Goal: Task Accomplishment & Management: Manage account settings

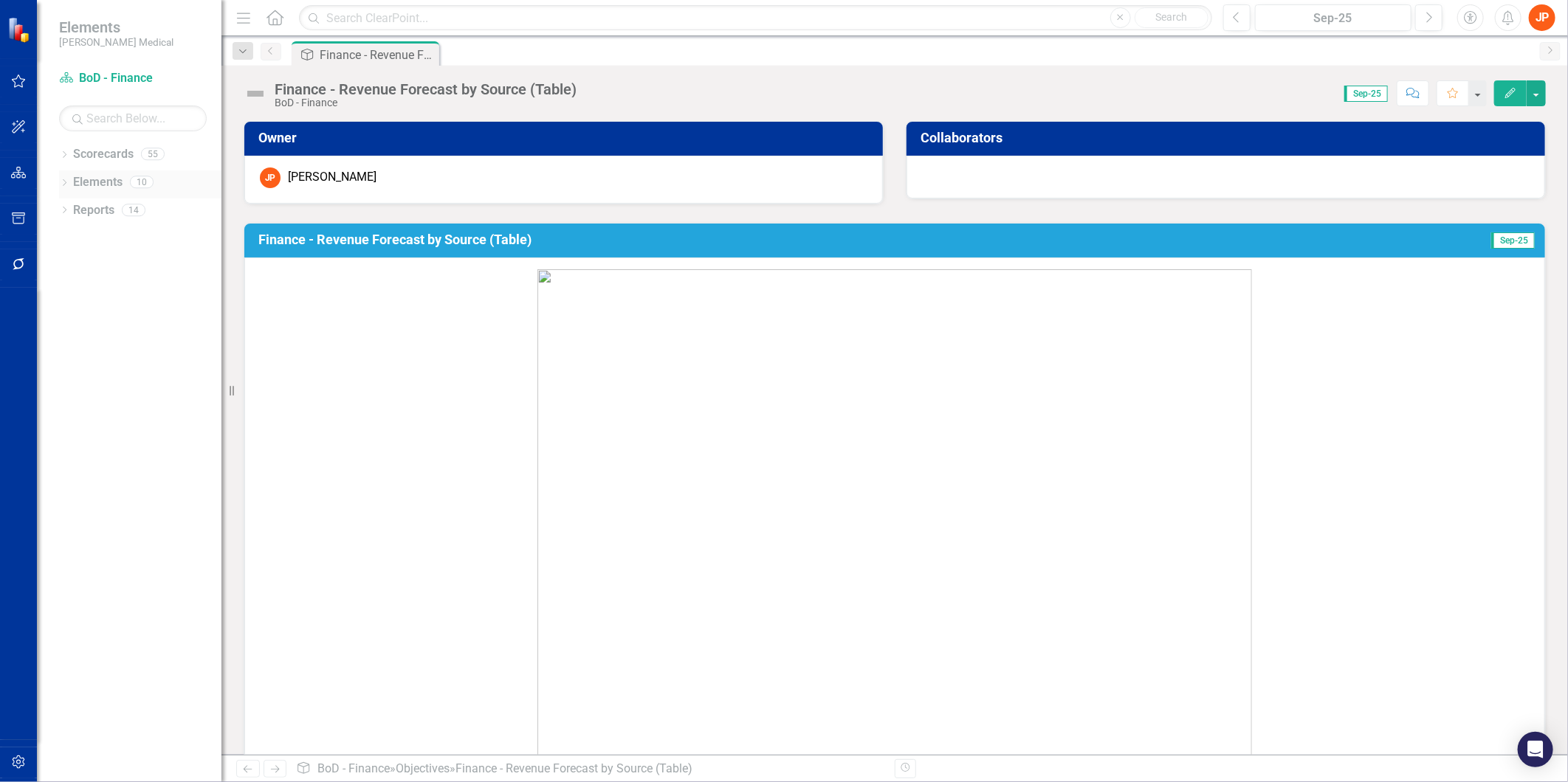
click at [93, 185] on link "Elements" at bounding box center [98, 183] width 50 height 17
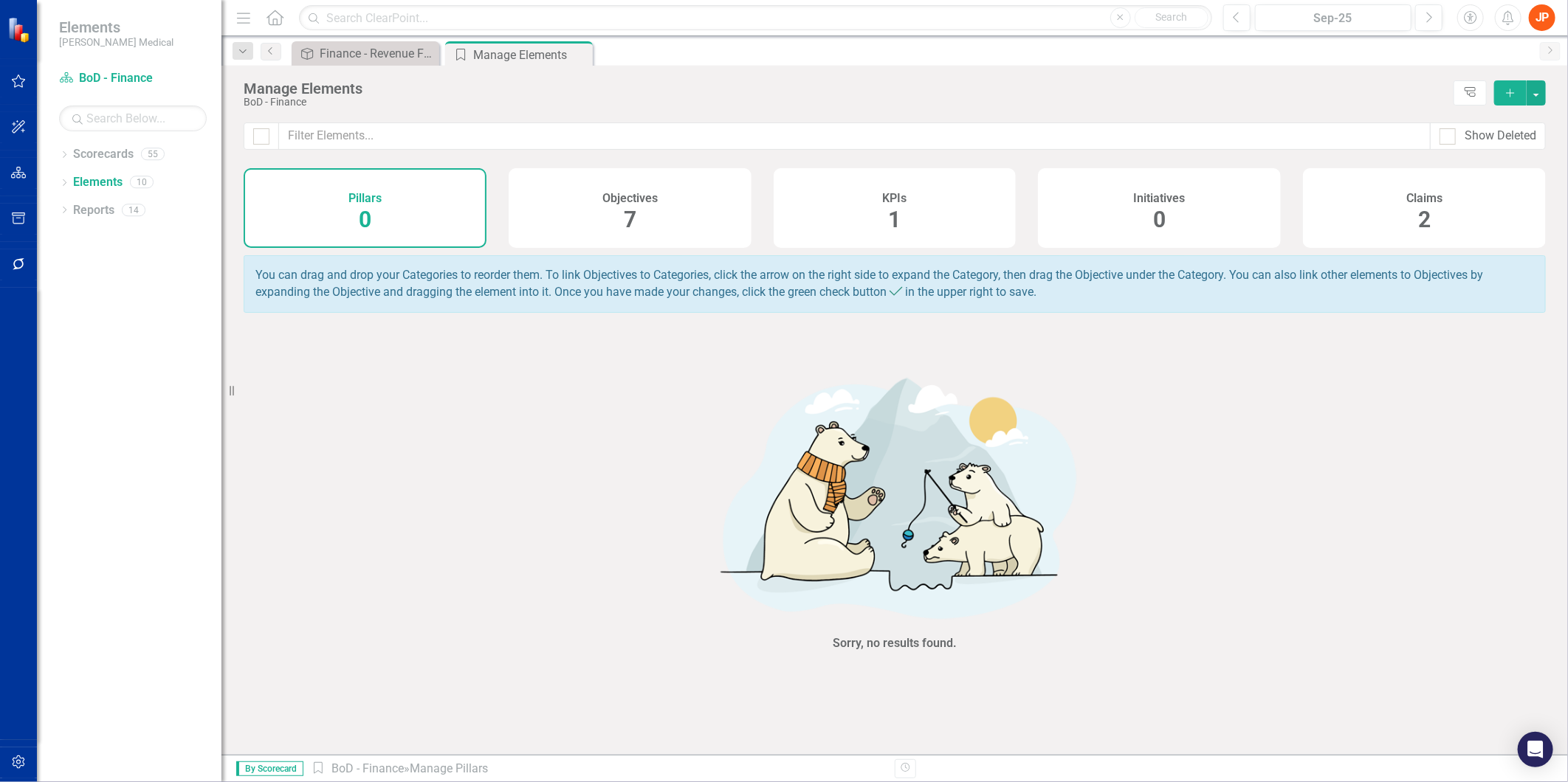
click at [600, 209] on div "Objectives 7" at bounding box center [630, 208] width 243 height 79
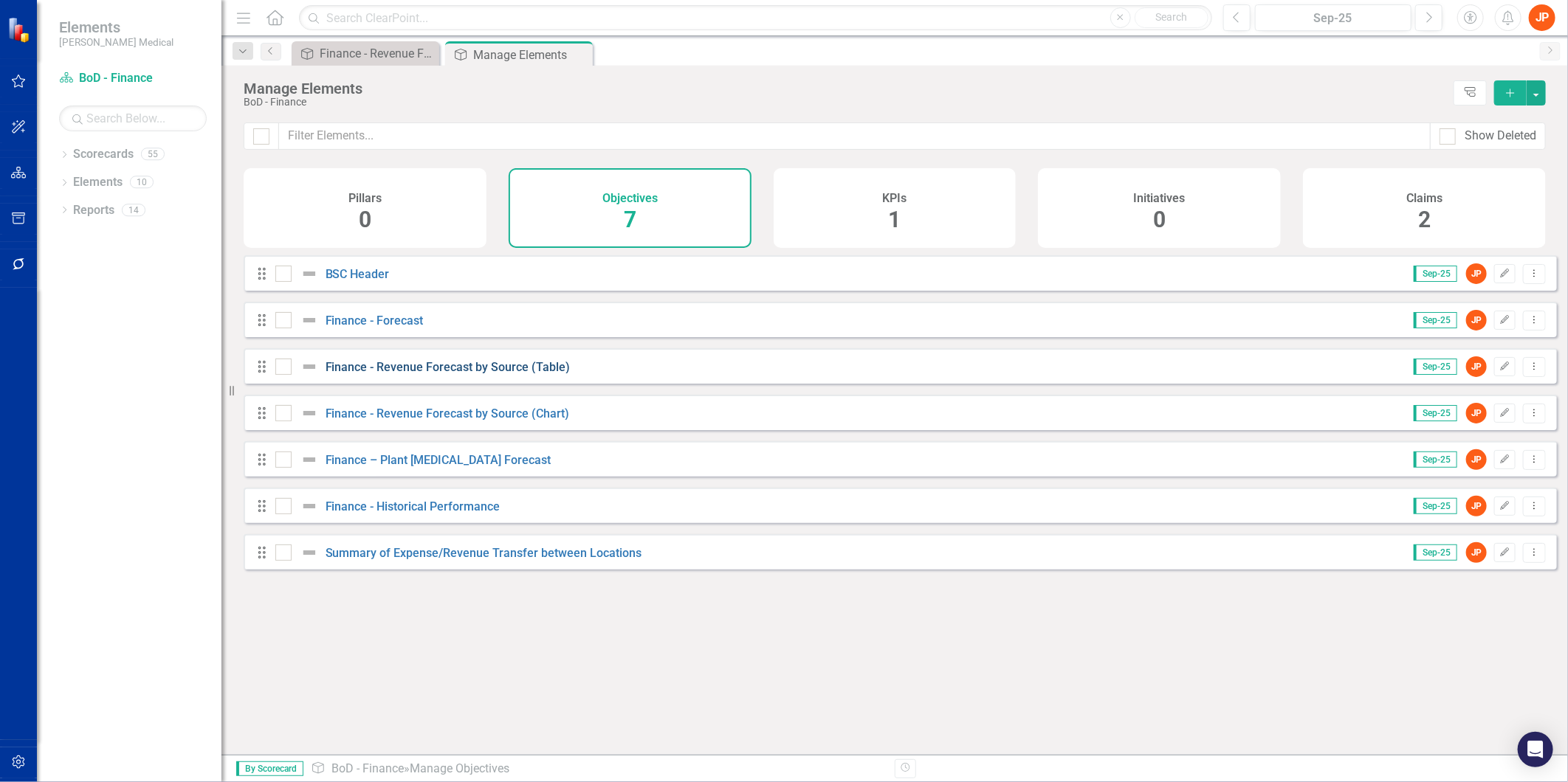
click at [389, 374] on link "Finance - Revenue Forecast by Source (Table)" at bounding box center [448, 367] width 245 height 14
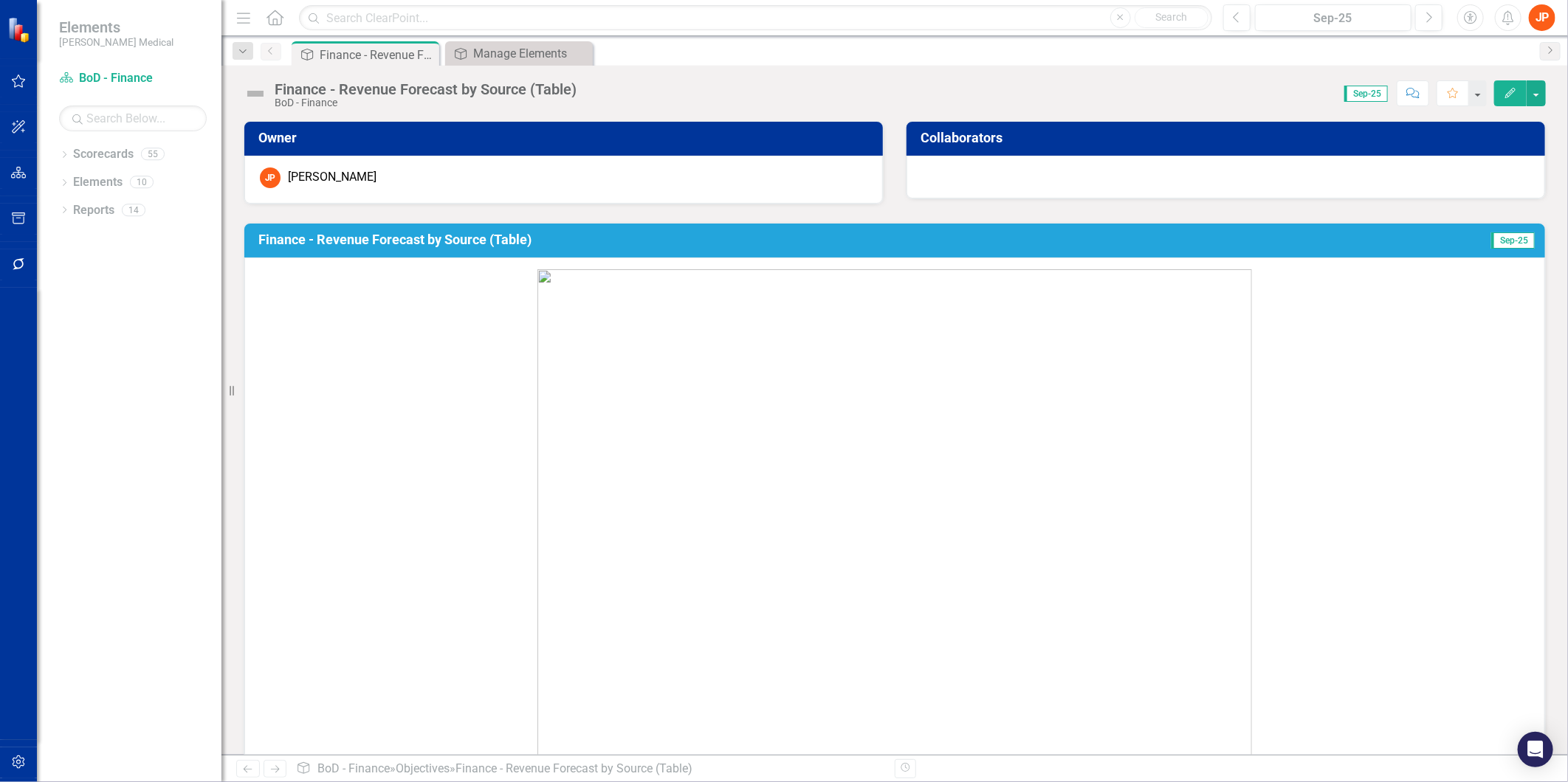
click at [1128, 344] on img at bounding box center [895, 700] width 715 height 860
click at [1508, 89] on icon "Edit" at bounding box center [1509, 93] width 13 height 10
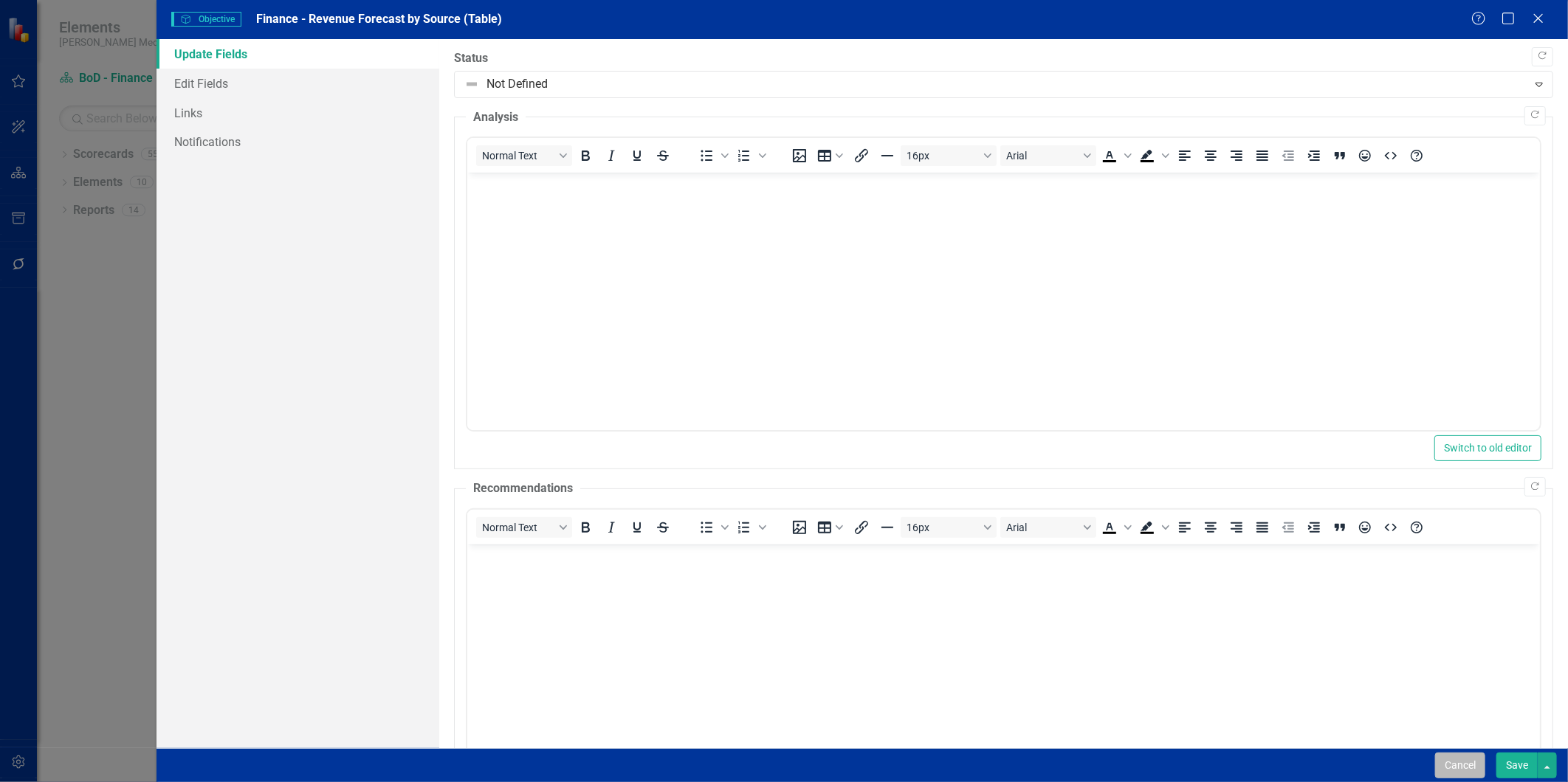
click at [1468, 771] on button "Cancel" at bounding box center [1460, 766] width 51 height 26
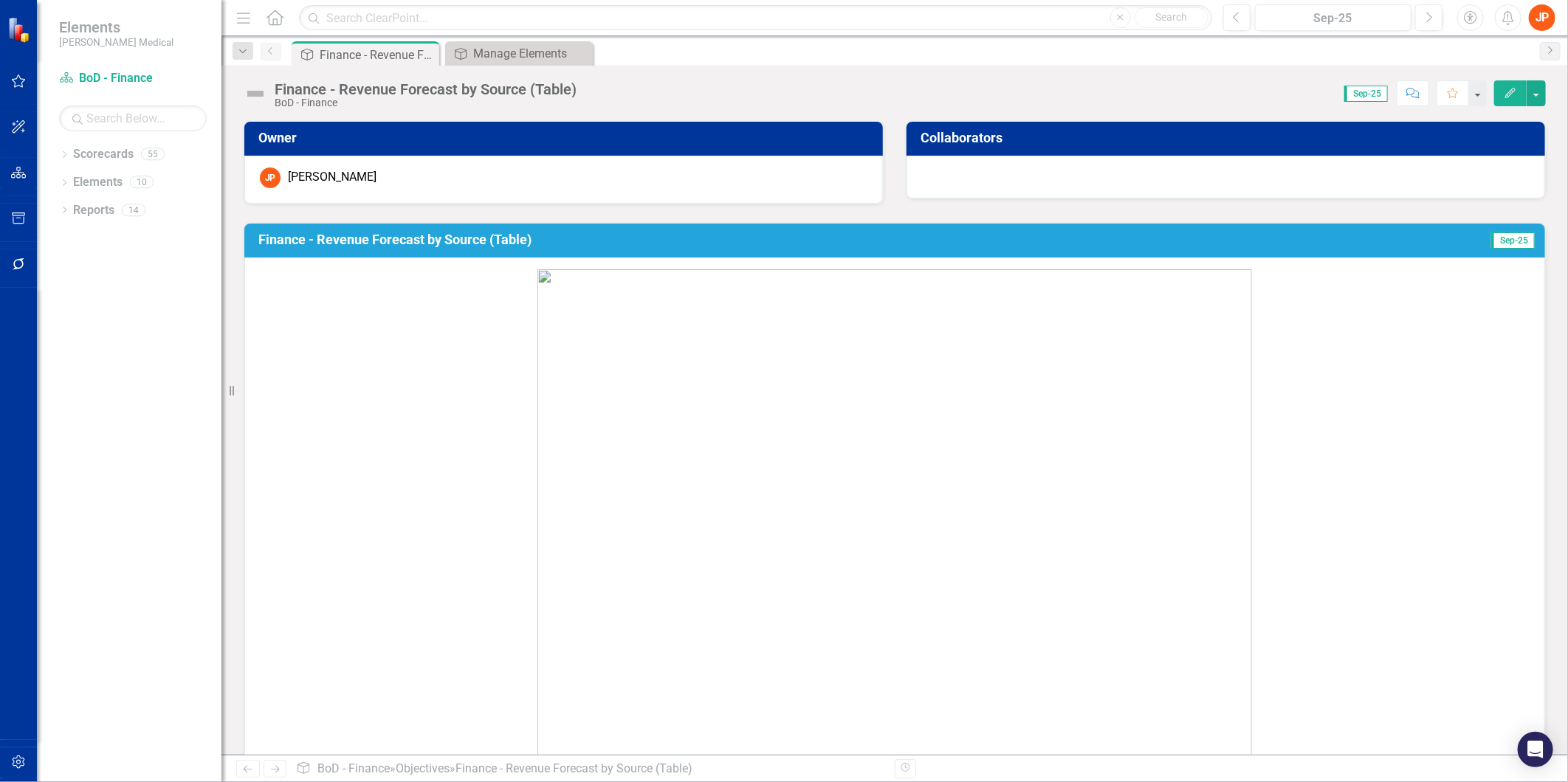
click at [462, 233] on h3 "Finance - Revenue Forecast by Source (Table)" at bounding box center [806, 239] width 1097 height 15
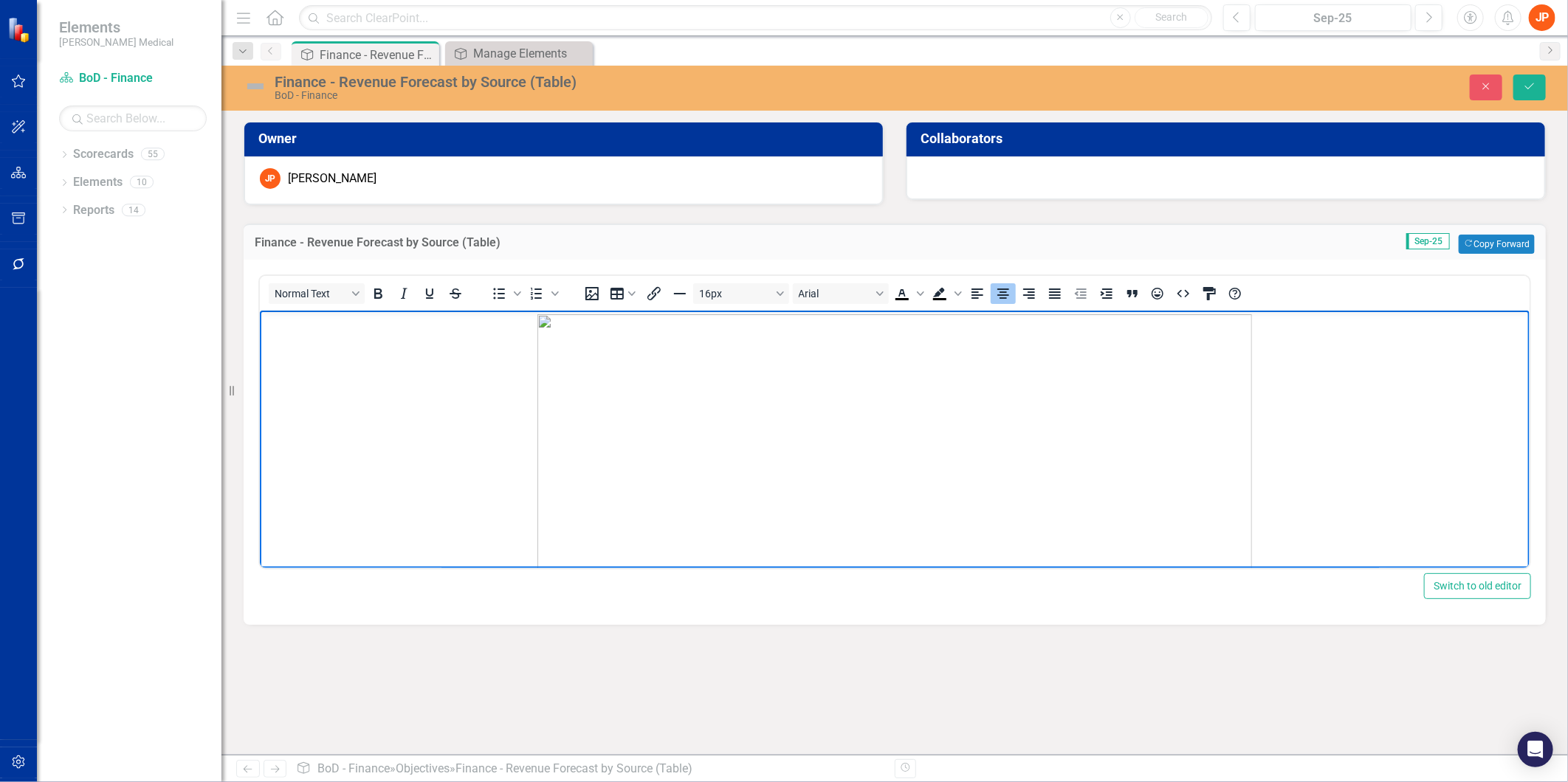
click at [798, 416] on img "Rich Text Area. Press ALT-0 for help." at bounding box center [894, 744] width 715 height 860
click at [376, 364] on body "Rich Text Area. Press ALT-0 for help." at bounding box center [893, 421] width 1269 height 221
click at [1002, 297] on icon "Align center" at bounding box center [1003, 294] width 12 height 10
click at [1531, 85] on icon "submit" at bounding box center [1529, 86] width 9 height 6
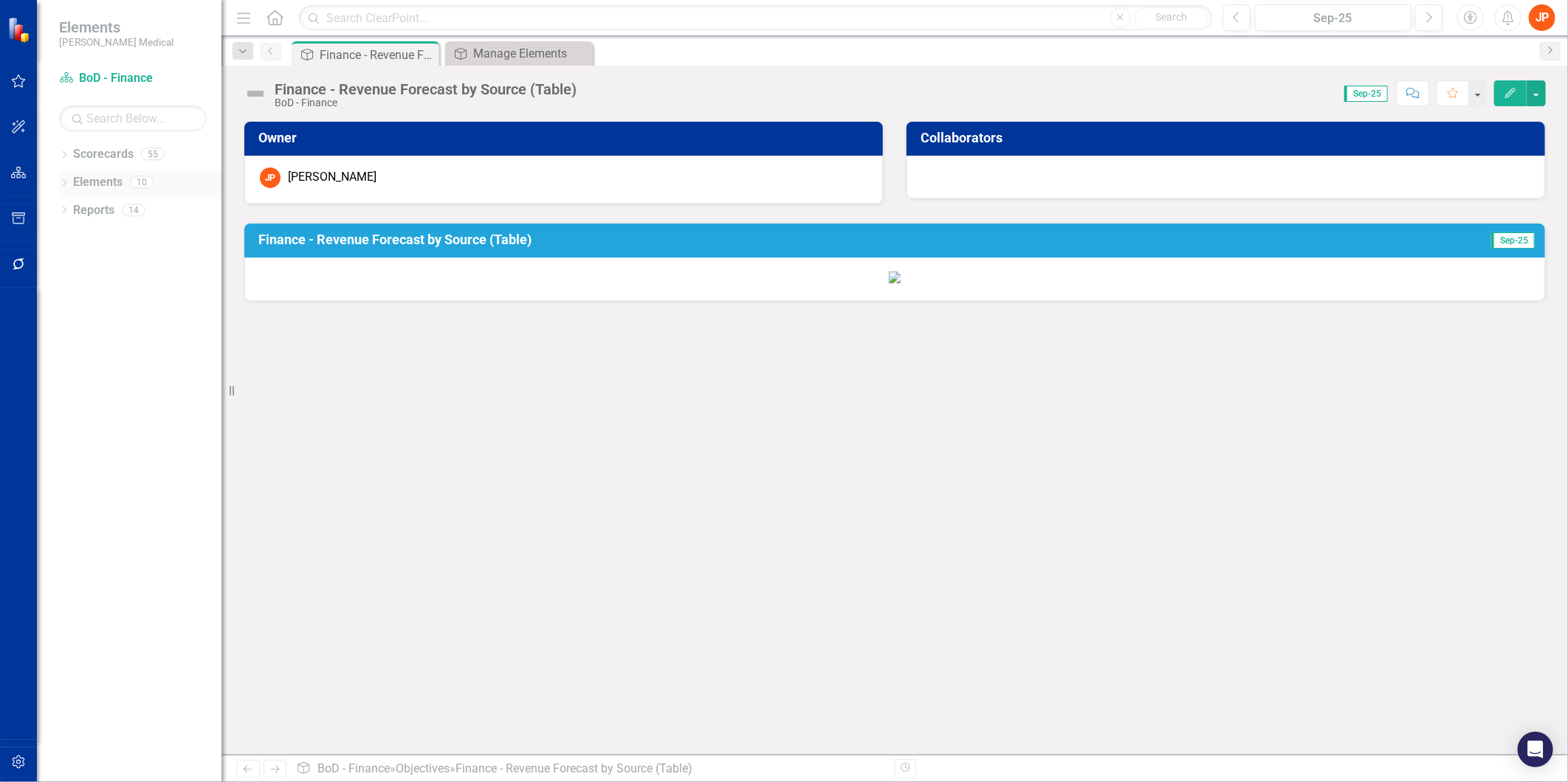
click at [89, 182] on link "Elements" at bounding box center [98, 183] width 50 height 17
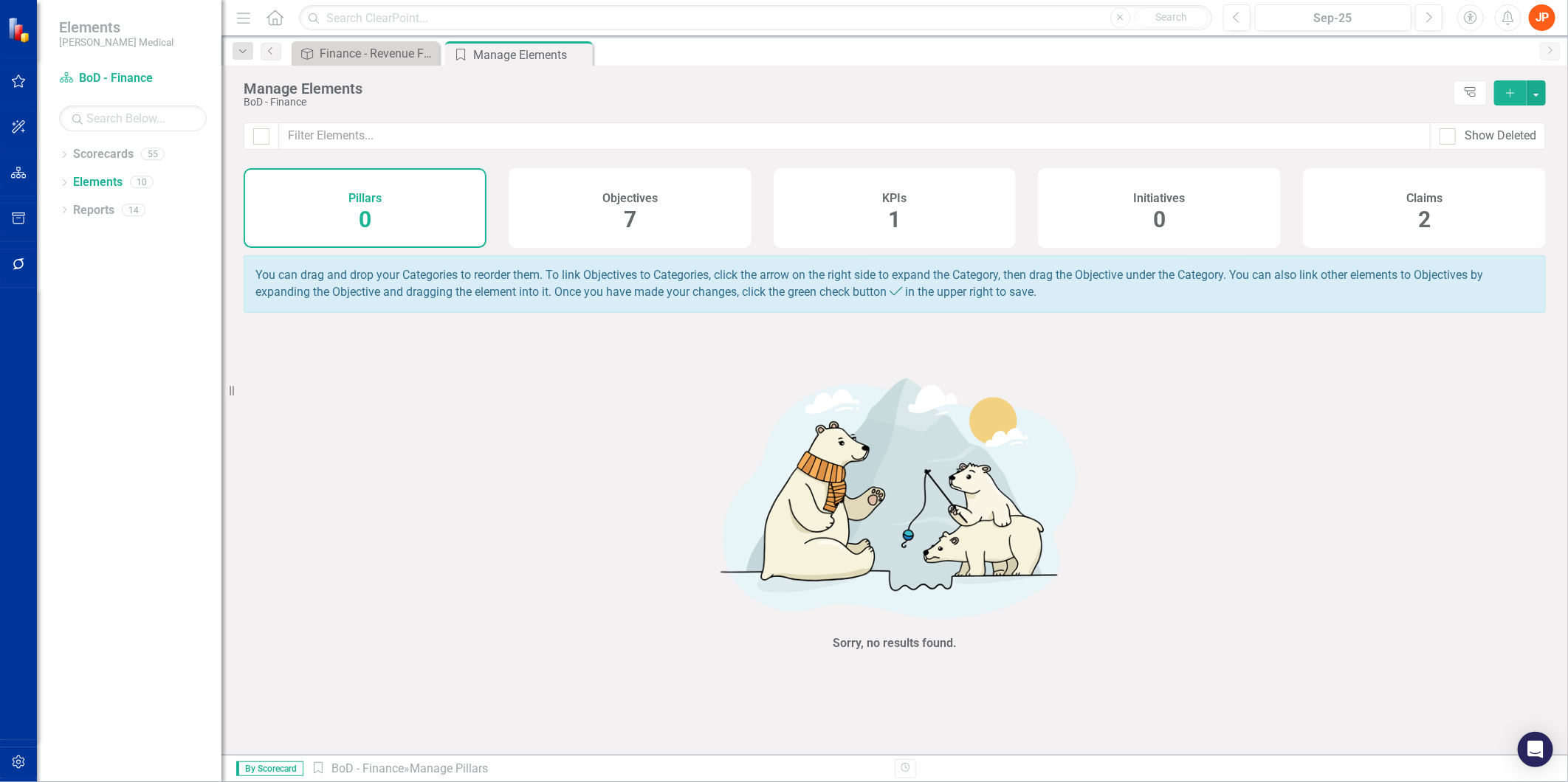
click at [621, 217] on div "Objectives 7" at bounding box center [630, 208] width 243 height 79
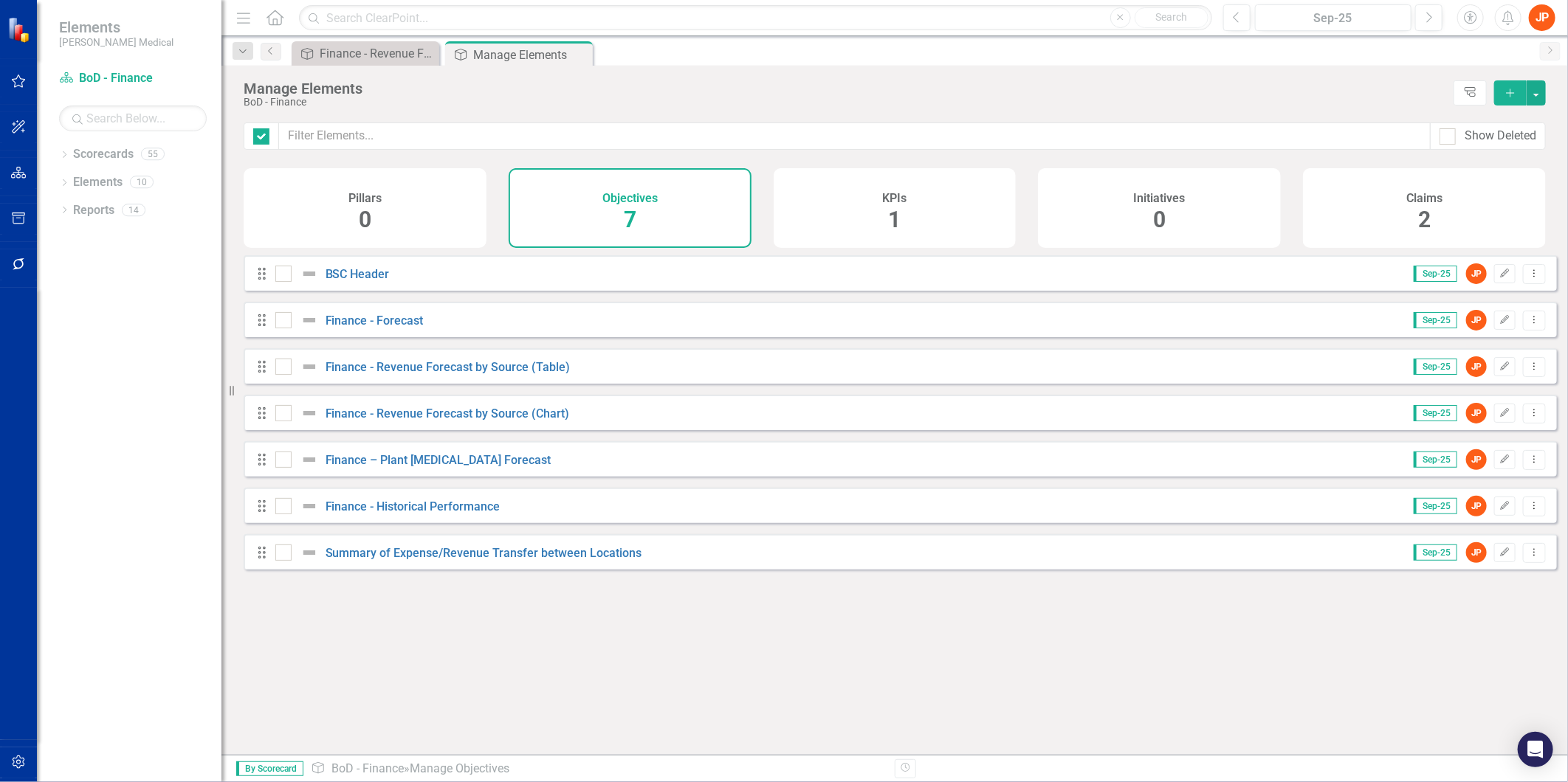
checkbox input "false"
click at [481, 417] on link "Finance - Revenue Forecast by Source (Chart)" at bounding box center [448, 414] width 244 height 14
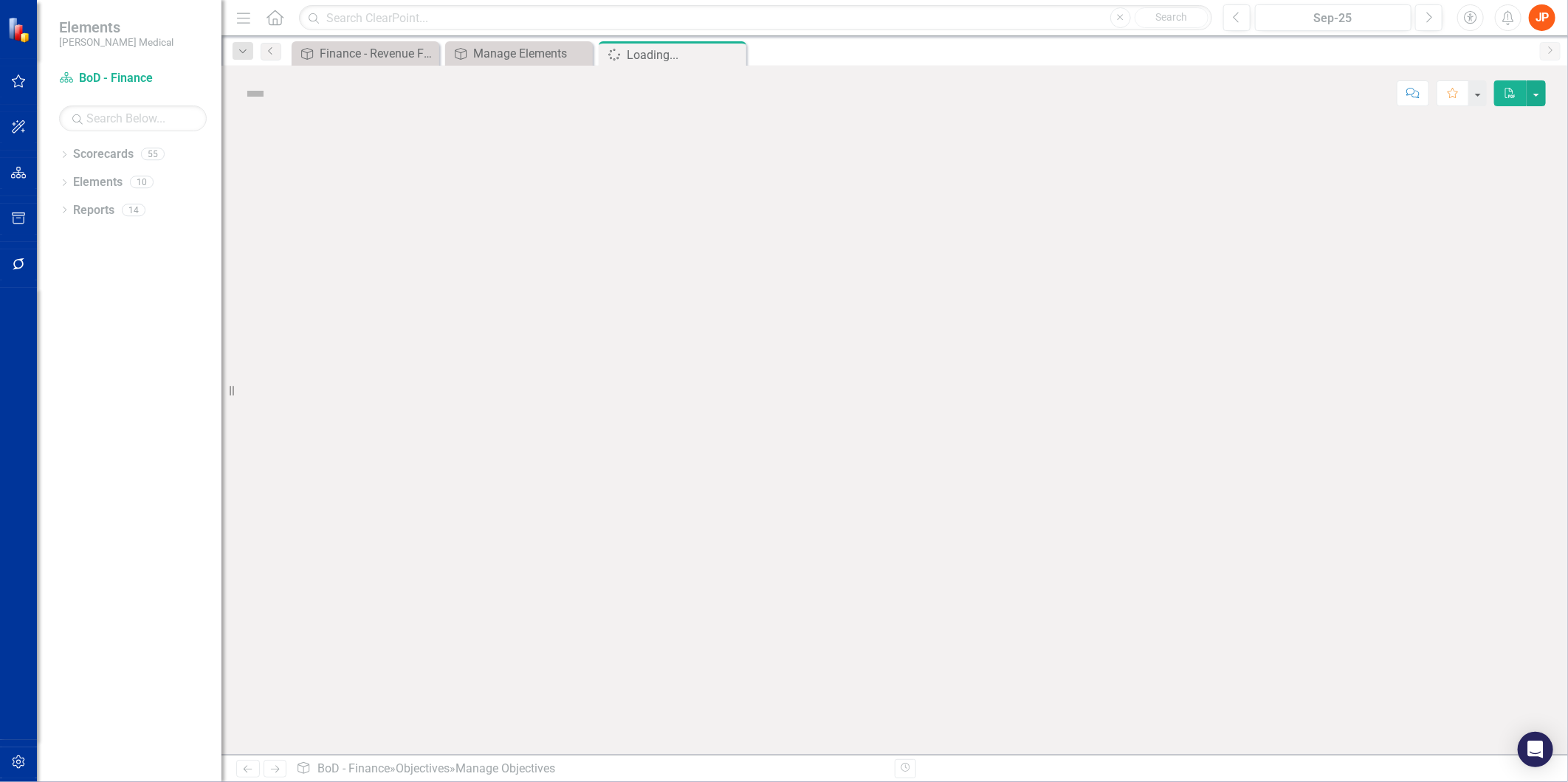
click at [481, 417] on div at bounding box center [894, 438] width 1347 height 634
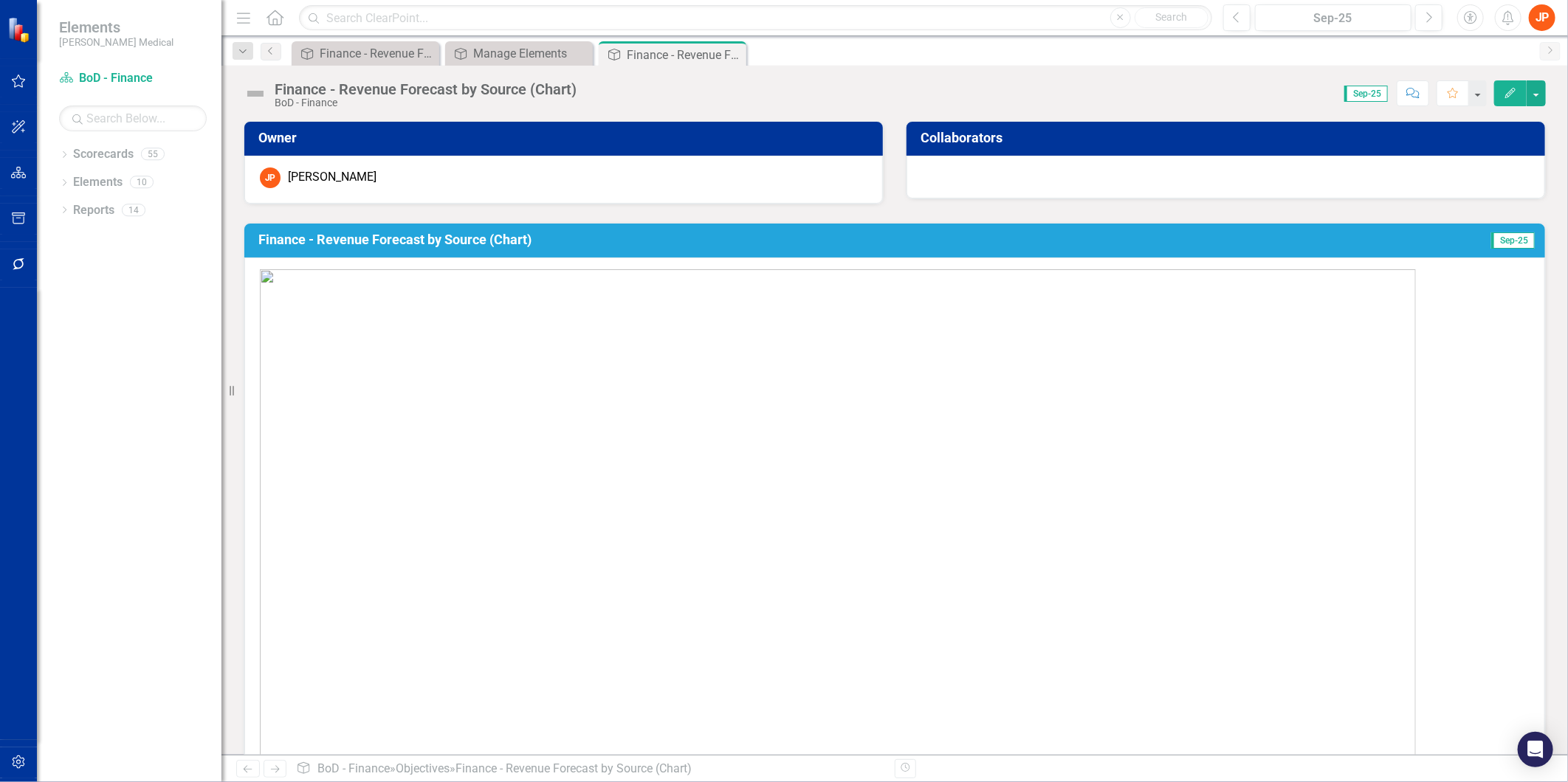
click at [705, 235] on h3 "Finance - Revenue Forecast by Source (Chart)" at bounding box center [806, 239] width 1097 height 15
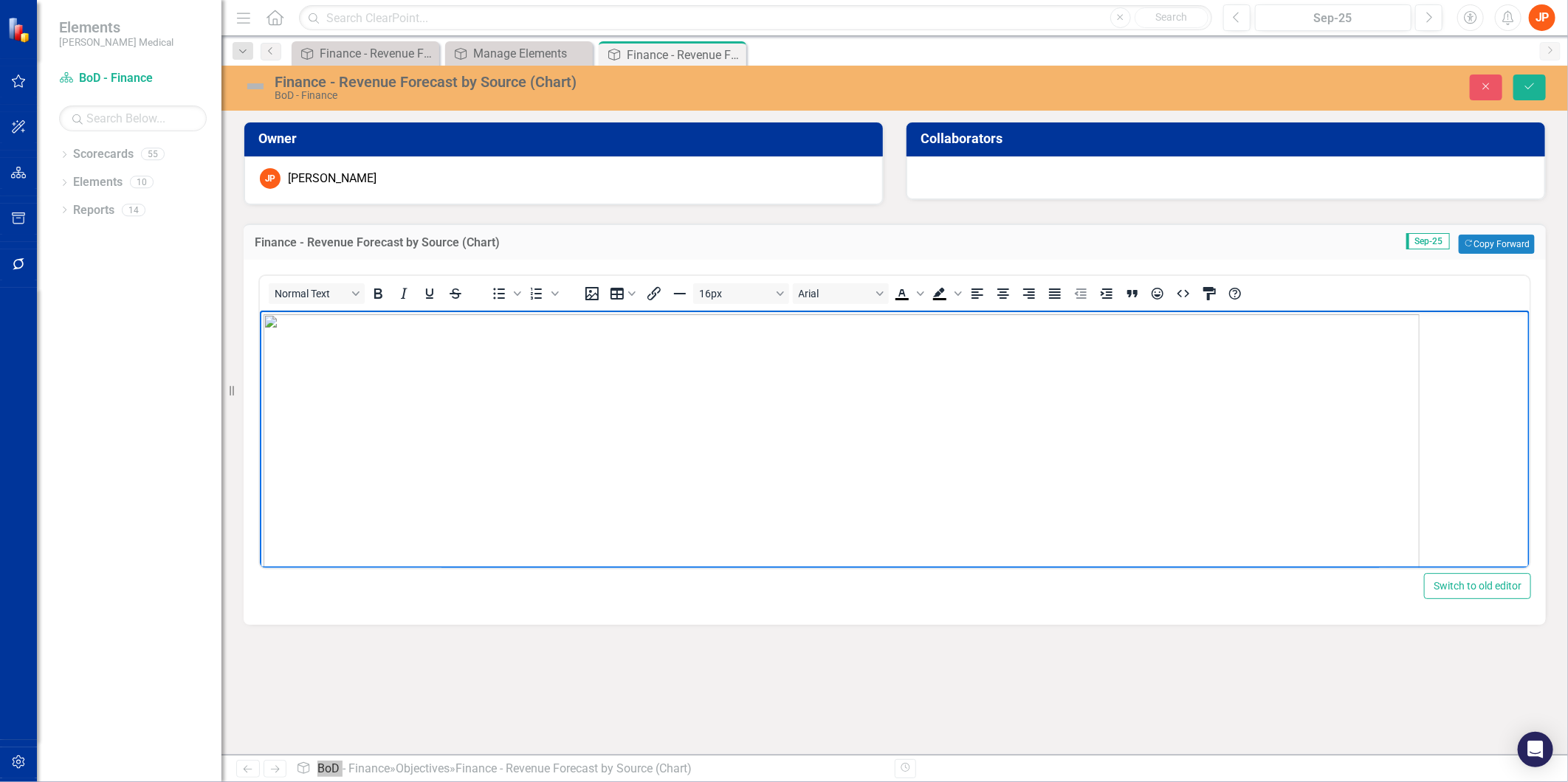
drag, startPoint x: 964, startPoint y: 546, endPoint x: 669, endPoint y: 364, distance: 346.6
click at [669, 364] on img "Rich Text Area. Press ALT-0 for help." at bounding box center [841, 680] width 1156 height 731
click at [340, 347] on body "Rich Text Area. Press ALT-0 for help." at bounding box center [893, 421] width 1269 height 221
click at [1004, 292] on icon "Align center" at bounding box center [1003, 294] width 18 height 18
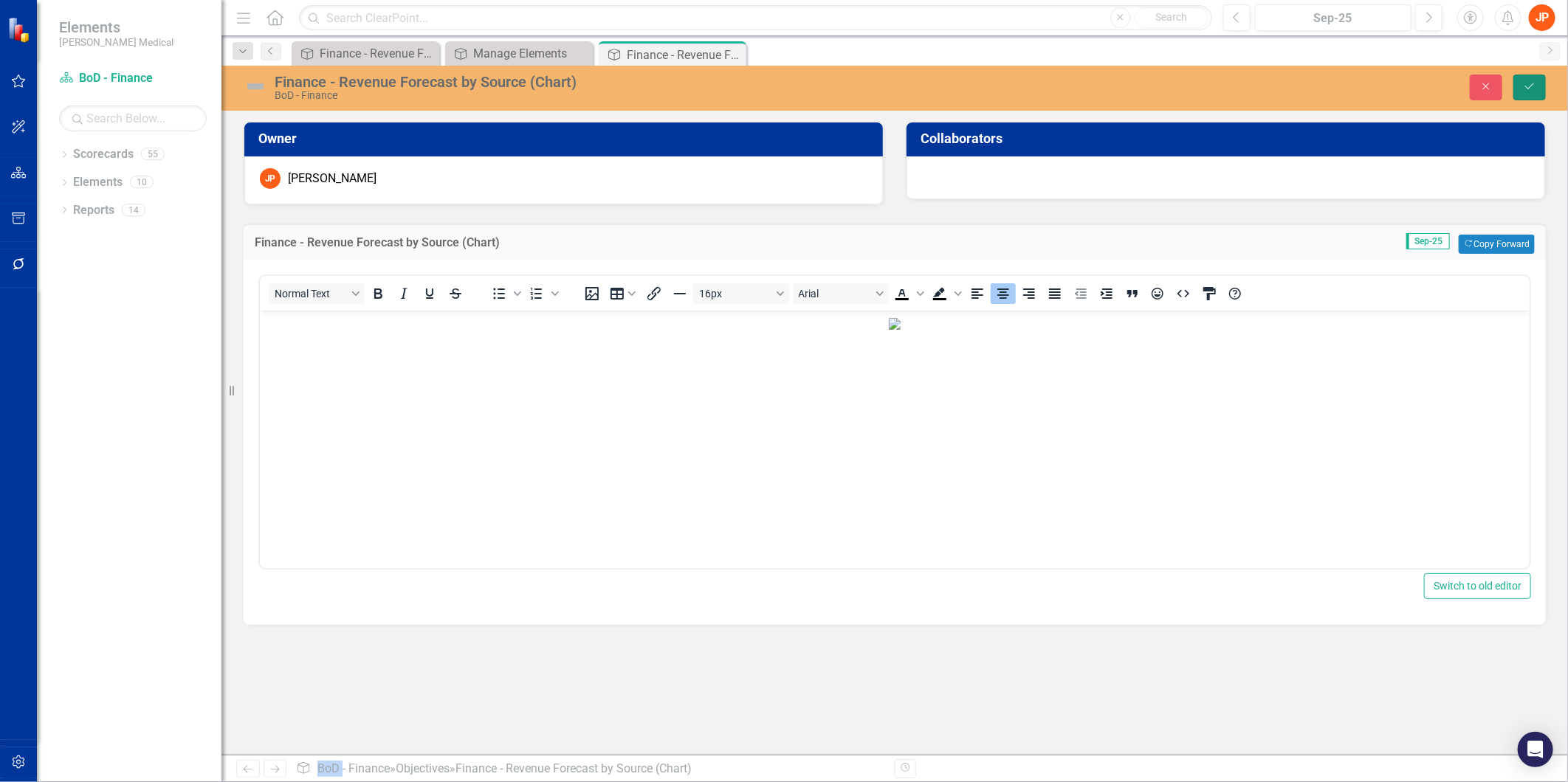
click at [1532, 89] on icon "Save" at bounding box center [1529, 86] width 13 height 10
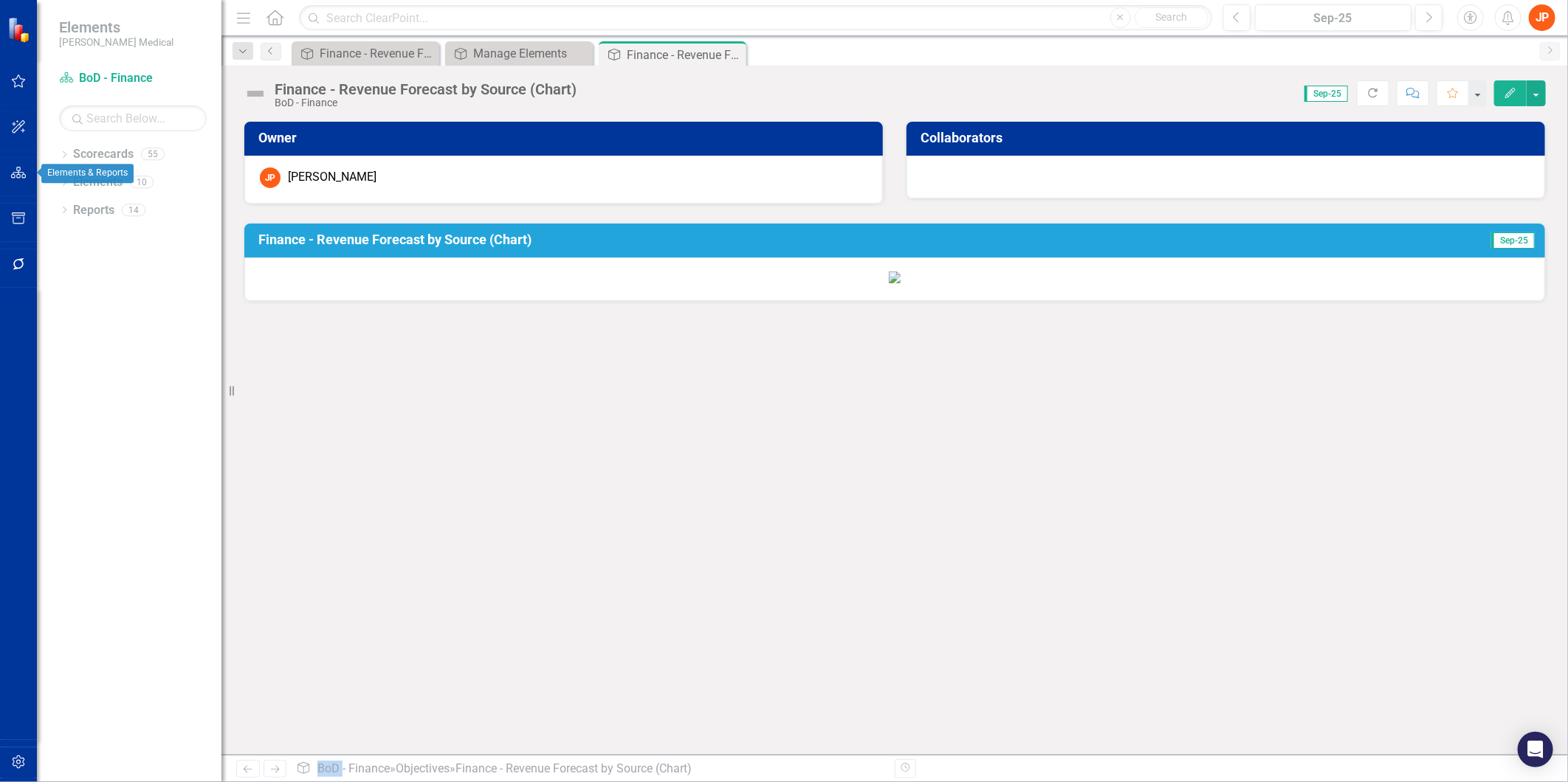
click at [18, 176] on icon "button" at bounding box center [19, 173] width 16 height 12
click at [96, 153] on link "Scorecards" at bounding box center [103, 154] width 61 height 17
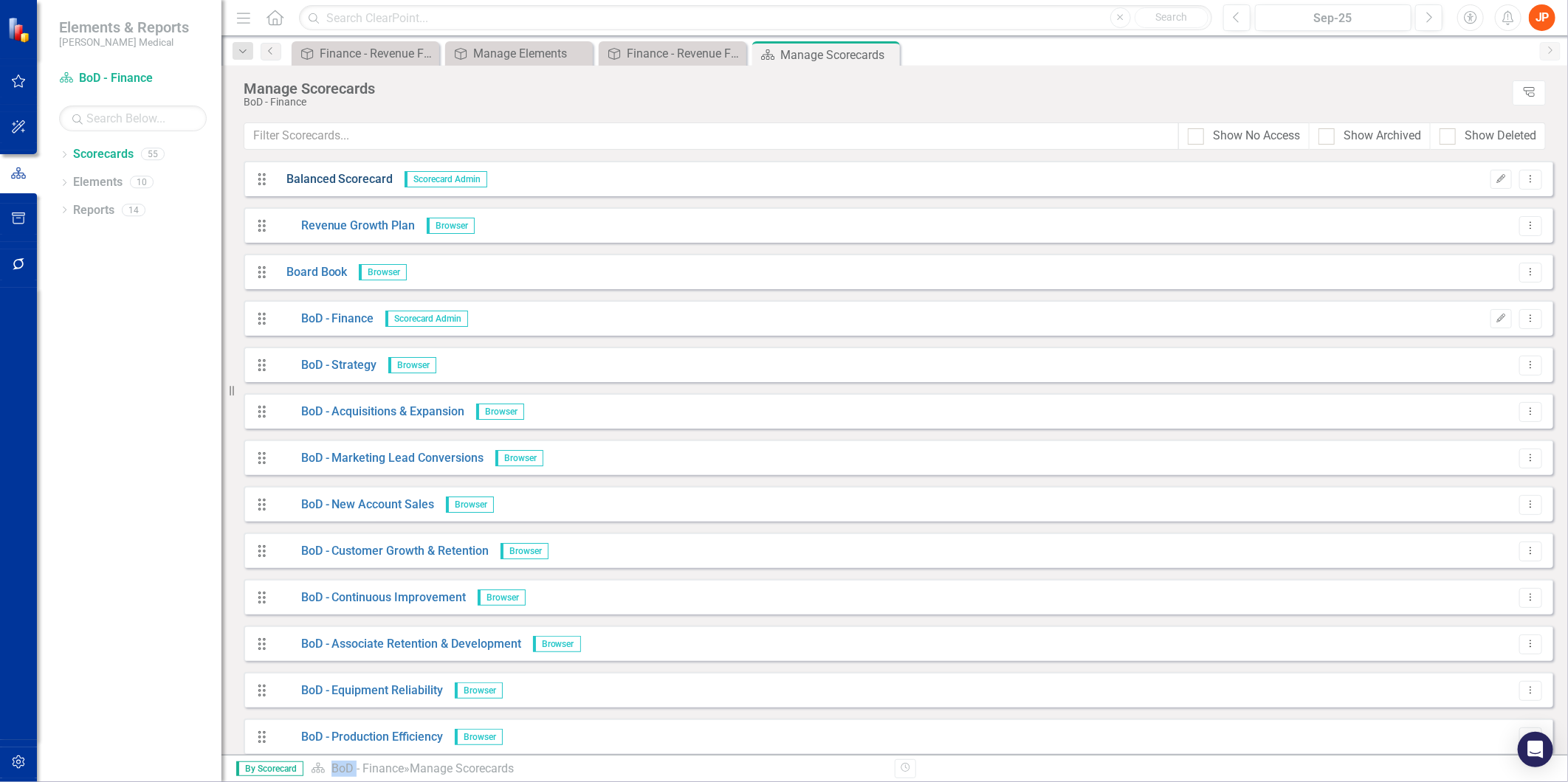
click at [344, 183] on link "Balanced Scorecard" at bounding box center [333, 180] width 118 height 17
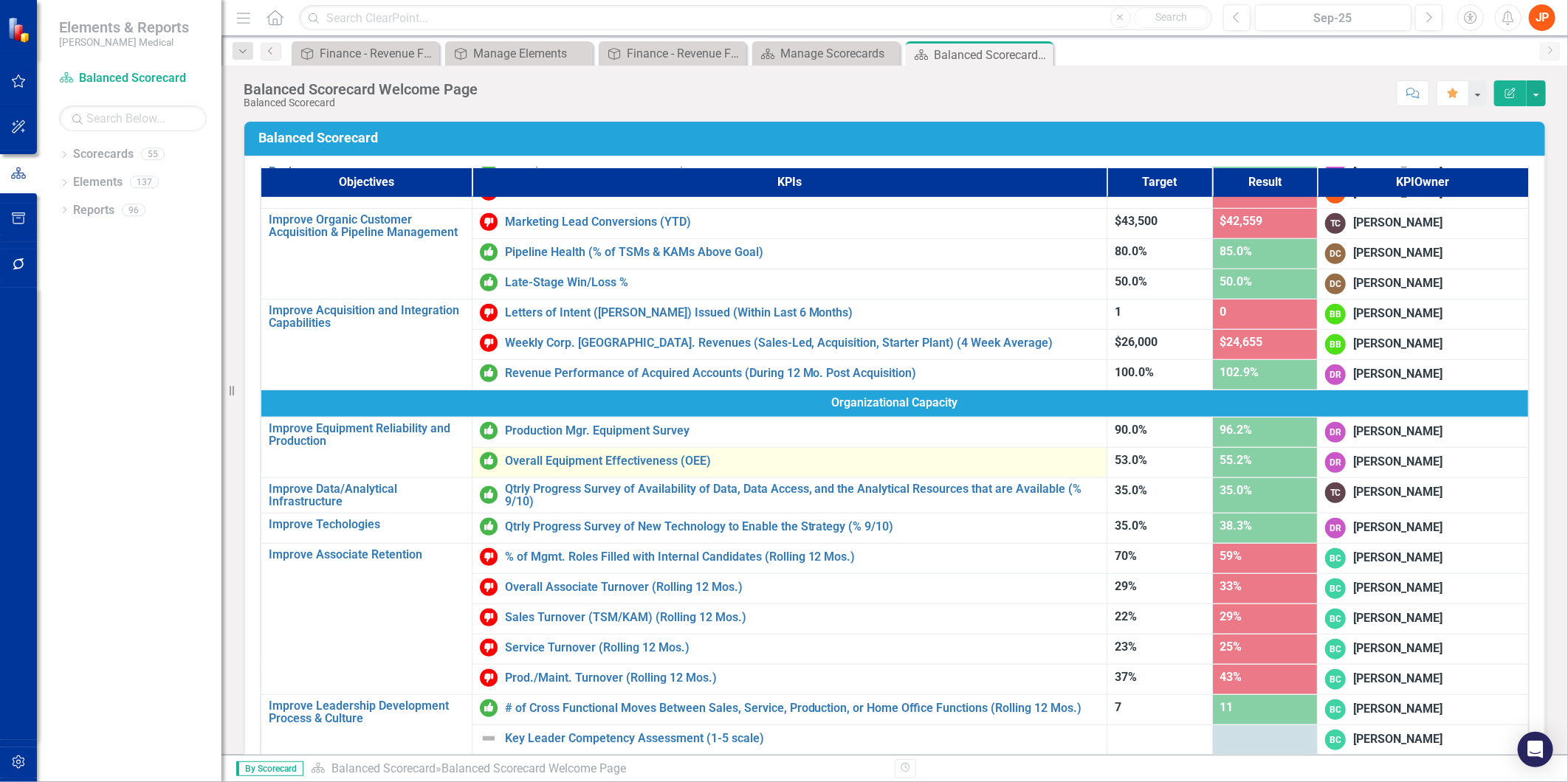
scroll to position [588, 0]
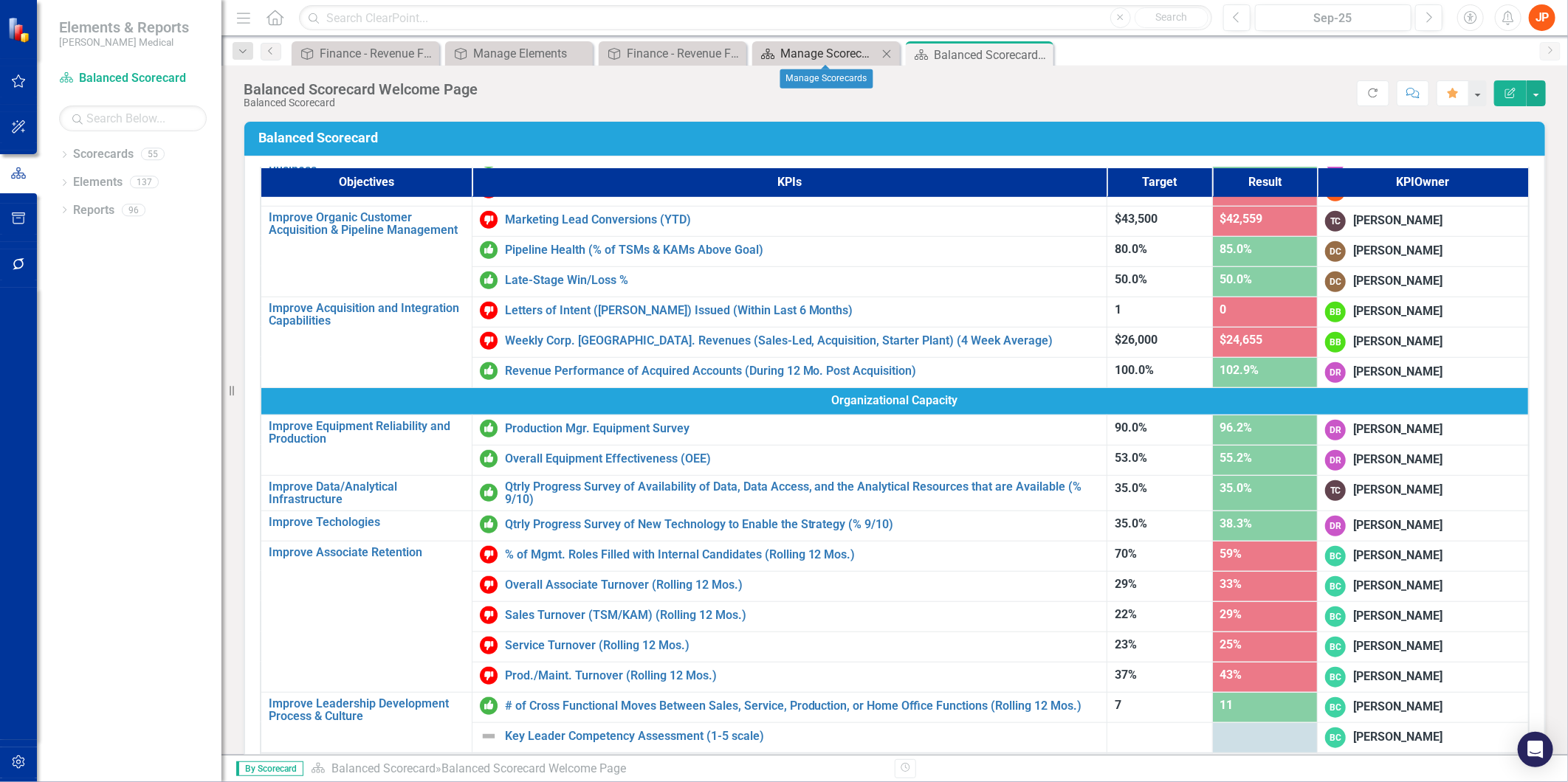
click at [828, 57] on div "Manage Scorecards" at bounding box center [829, 54] width 97 height 19
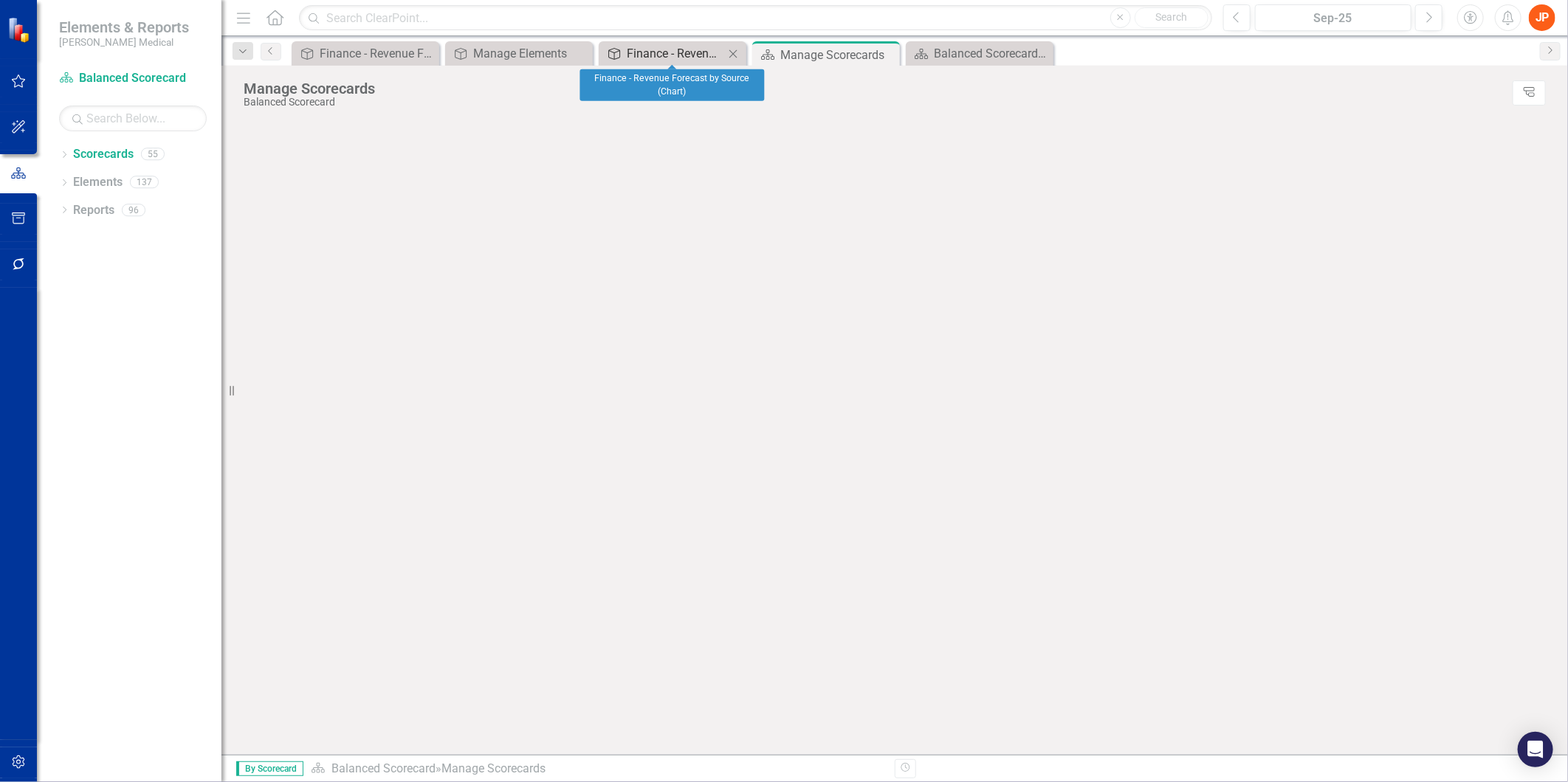
click at [713, 54] on div "Finance - Revenue Forecast by Source (Chart)" at bounding box center [676, 54] width 97 height 19
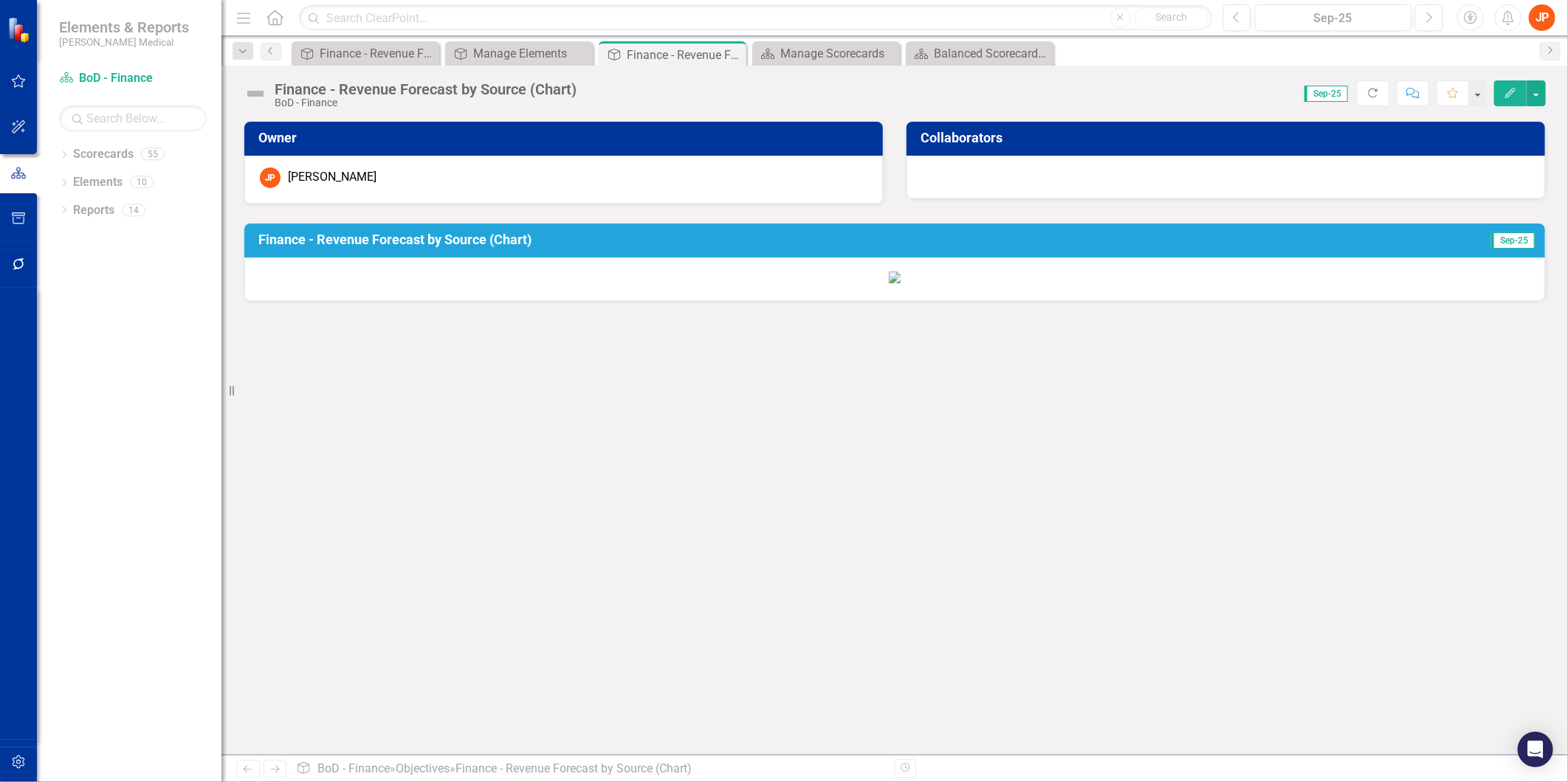
click at [451, 232] on h3 "Finance - Revenue Forecast by Source (Chart)" at bounding box center [806, 239] width 1097 height 15
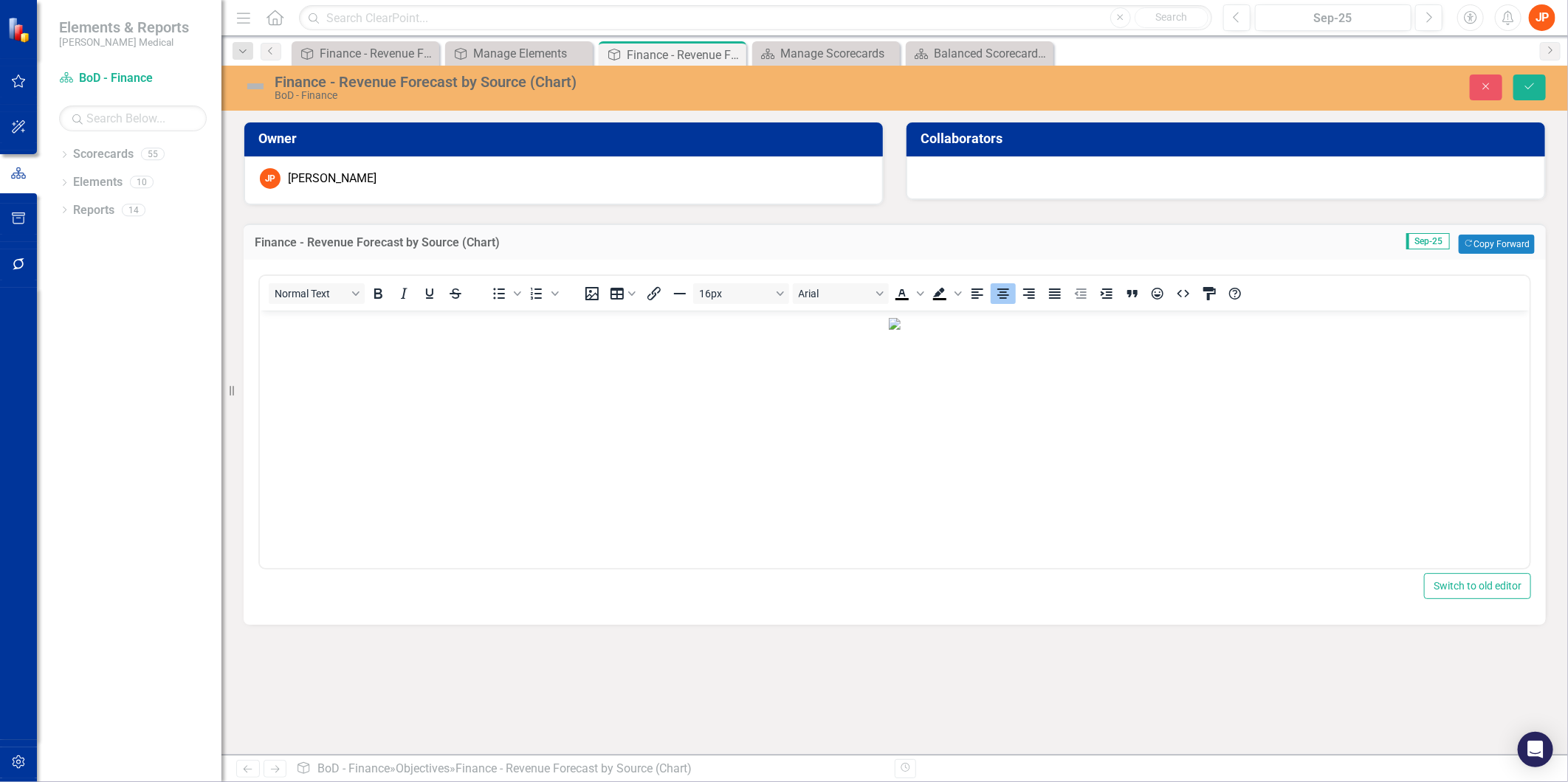
click at [888, 330] on img "Rich Text Area. Press ALT-0 for help." at bounding box center [894, 325] width 12 height 12
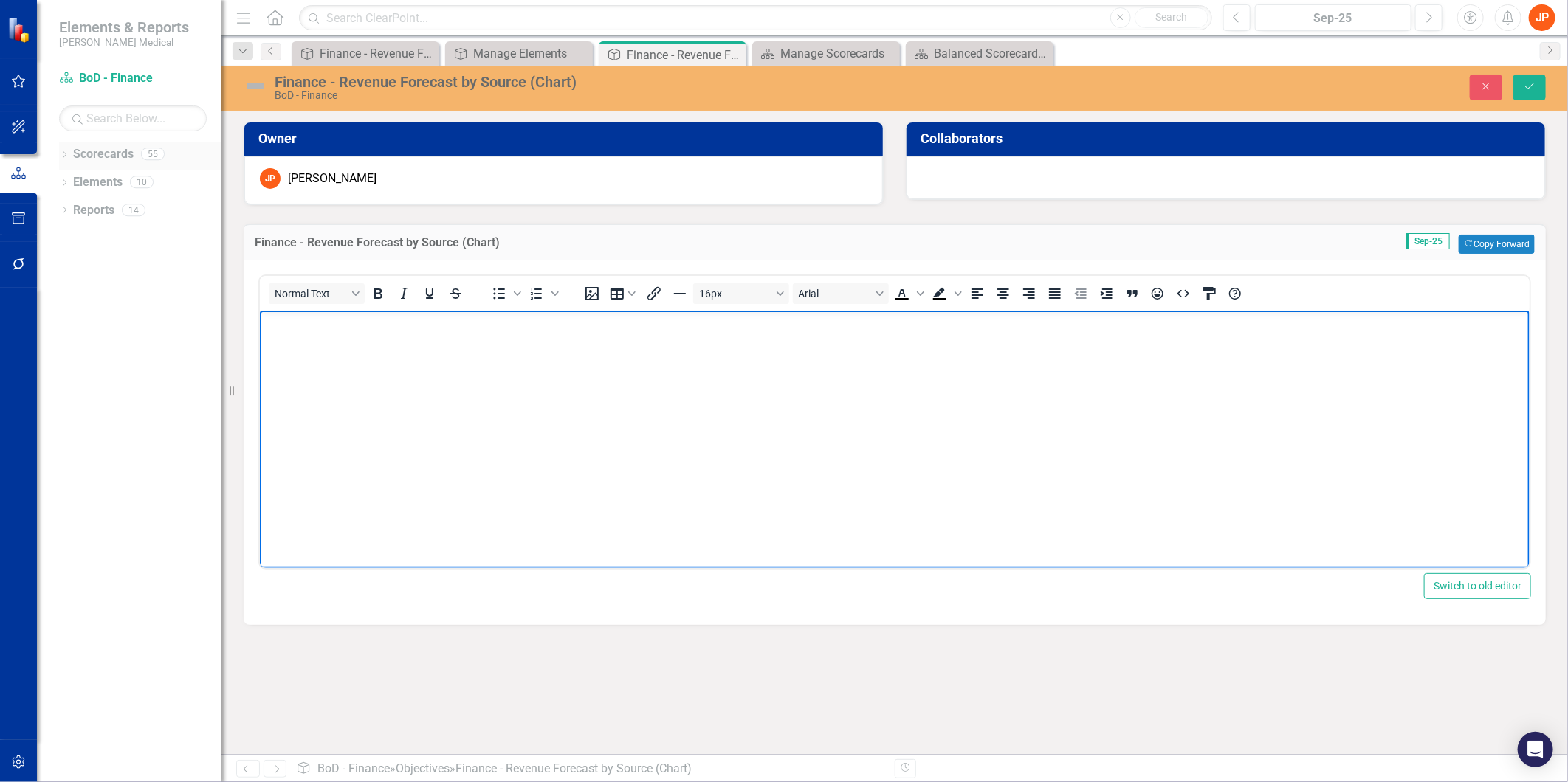
click at [104, 155] on link "Scorecards" at bounding box center [103, 154] width 61 height 17
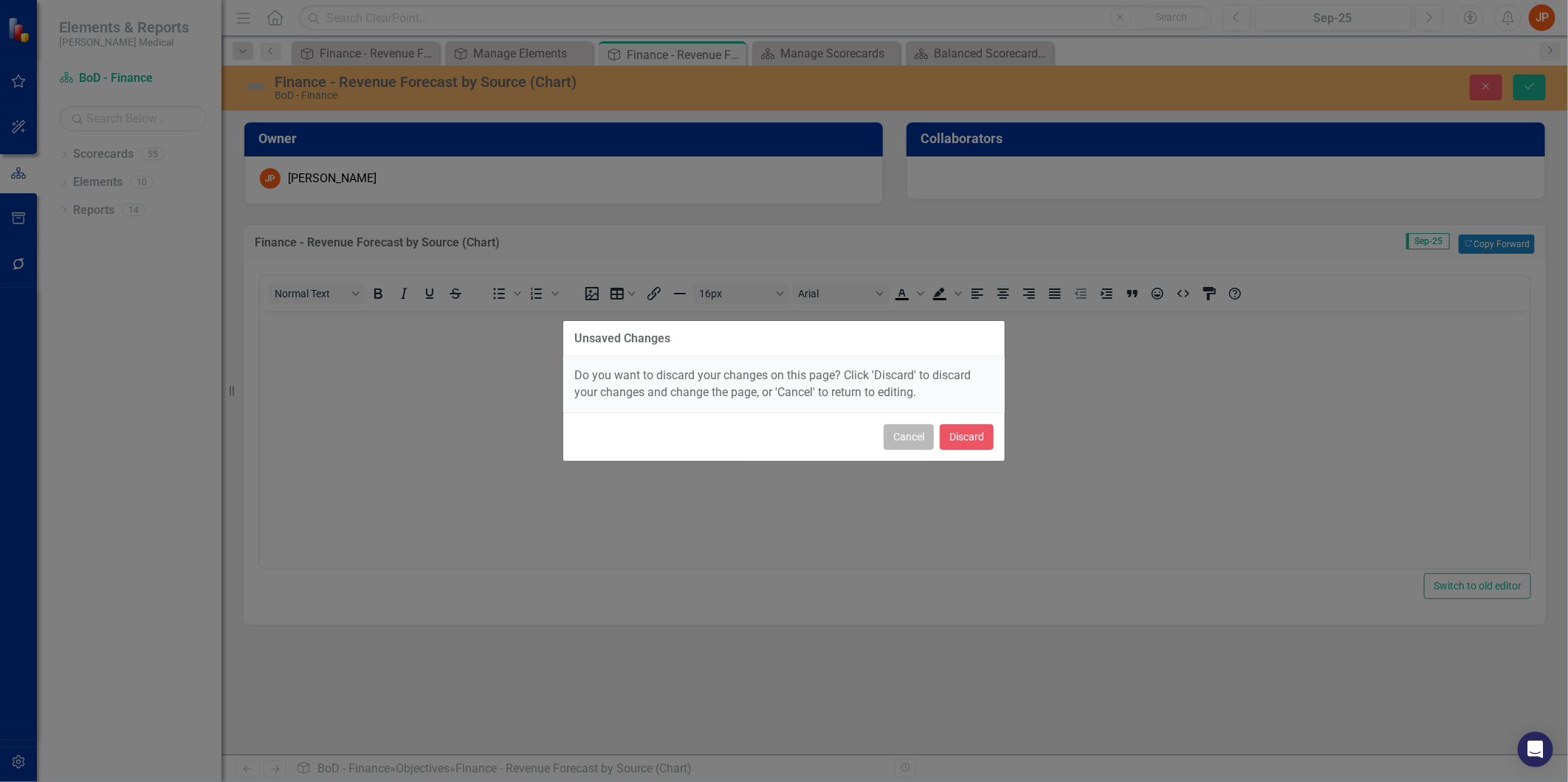
click at [888, 434] on button "Cancel" at bounding box center [908, 438] width 51 height 26
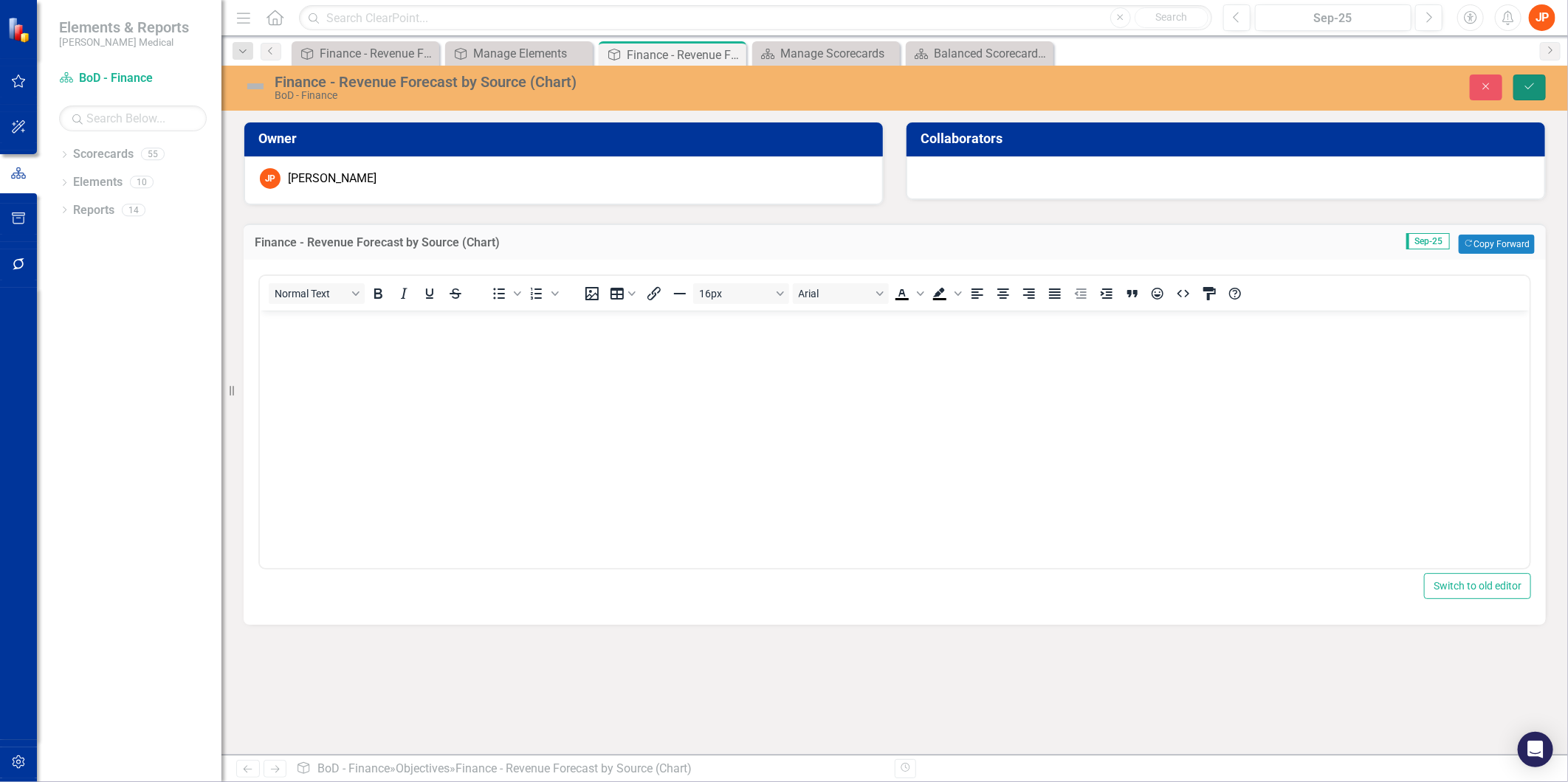
click at [1537, 86] on button "Save" at bounding box center [1529, 87] width 33 height 26
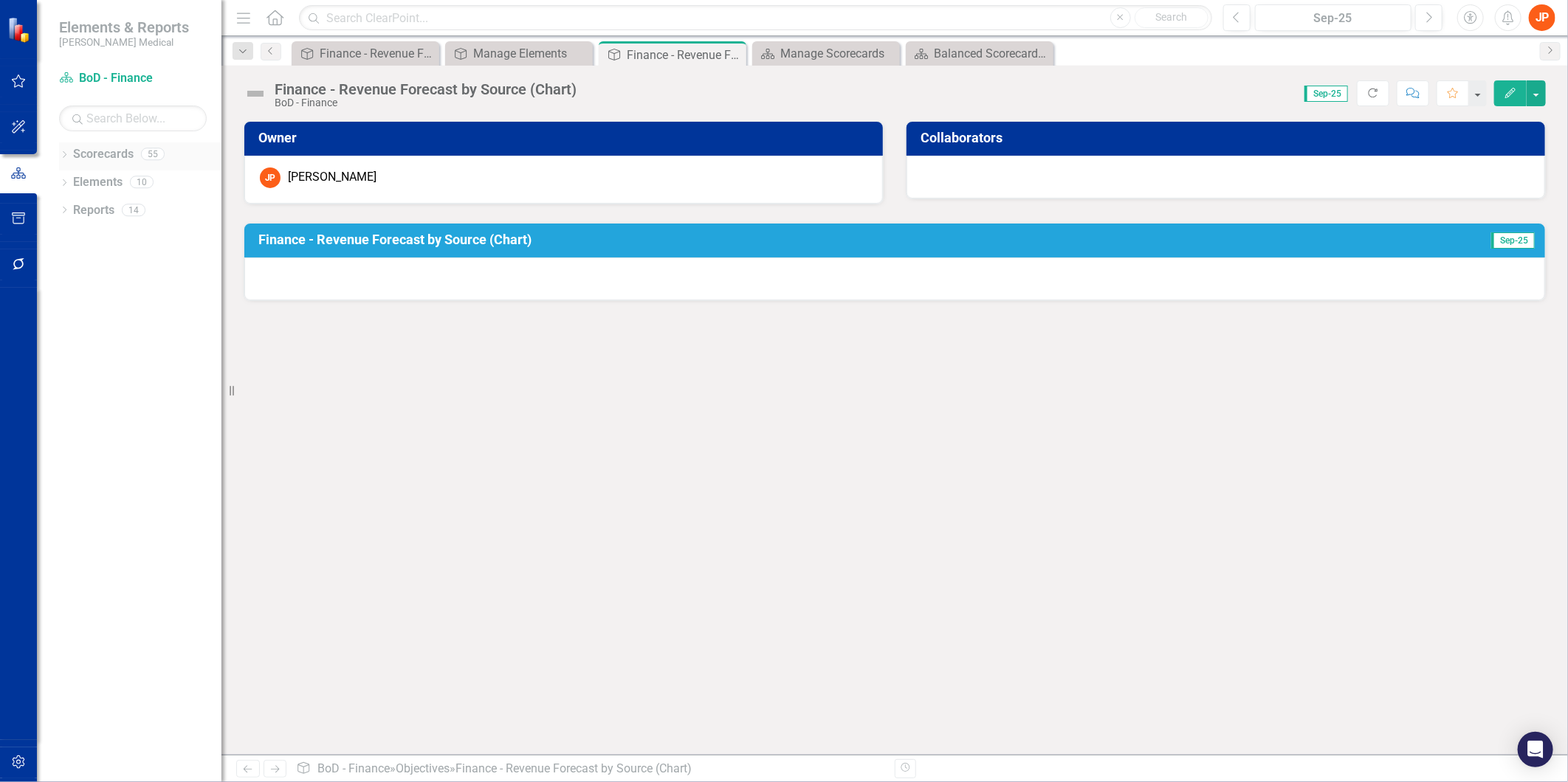
click at [93, 154] on link "Scorecards" at bounding box center [103, 154] width 61 height 17
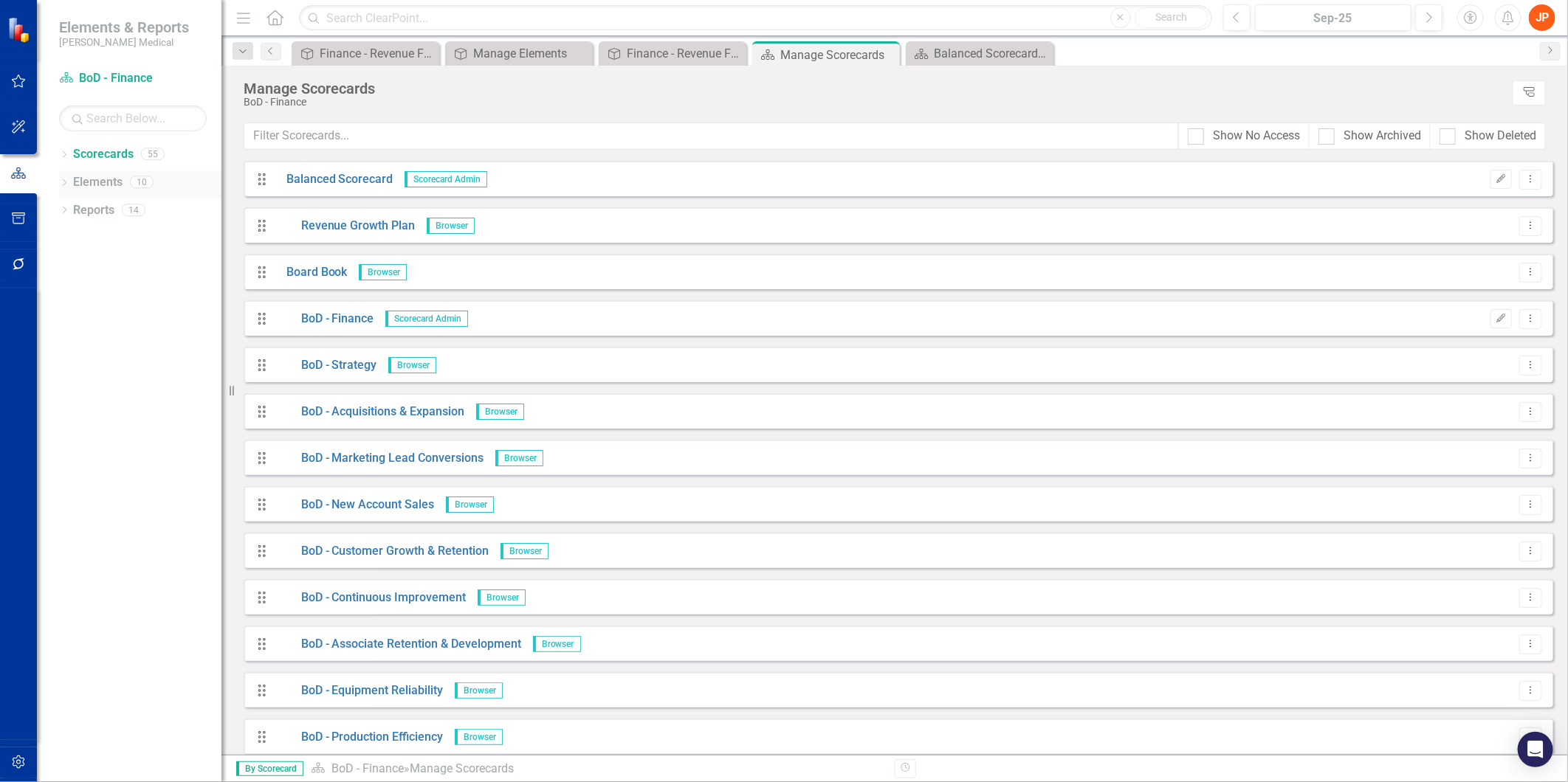
click at [96, 180] on link "Elements" at bounding box center [98, 183] width 50 height 17
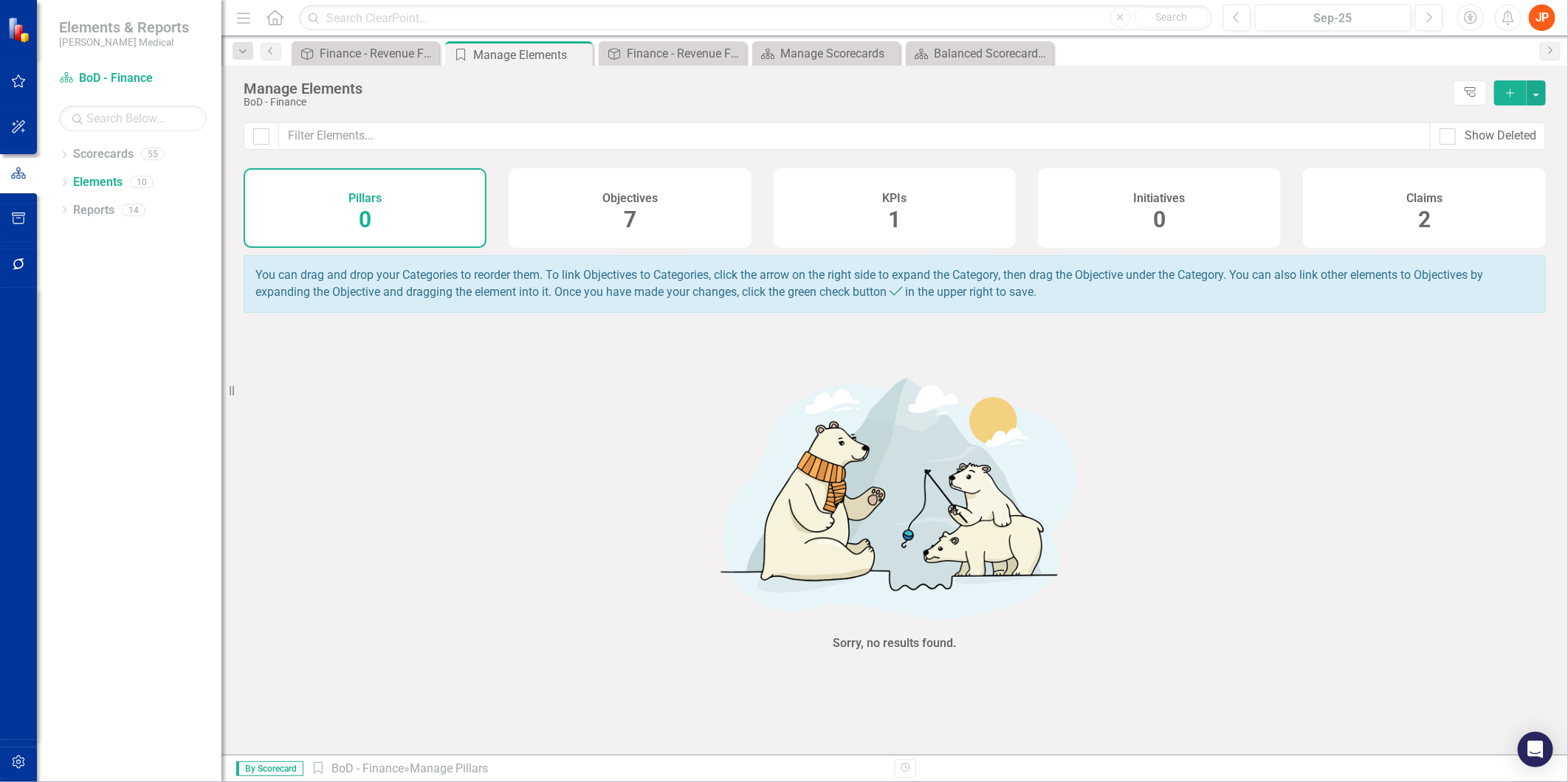
click at [659, 223] on div "Objectives 7" at bounding box center [630, 208] width 243 height 79
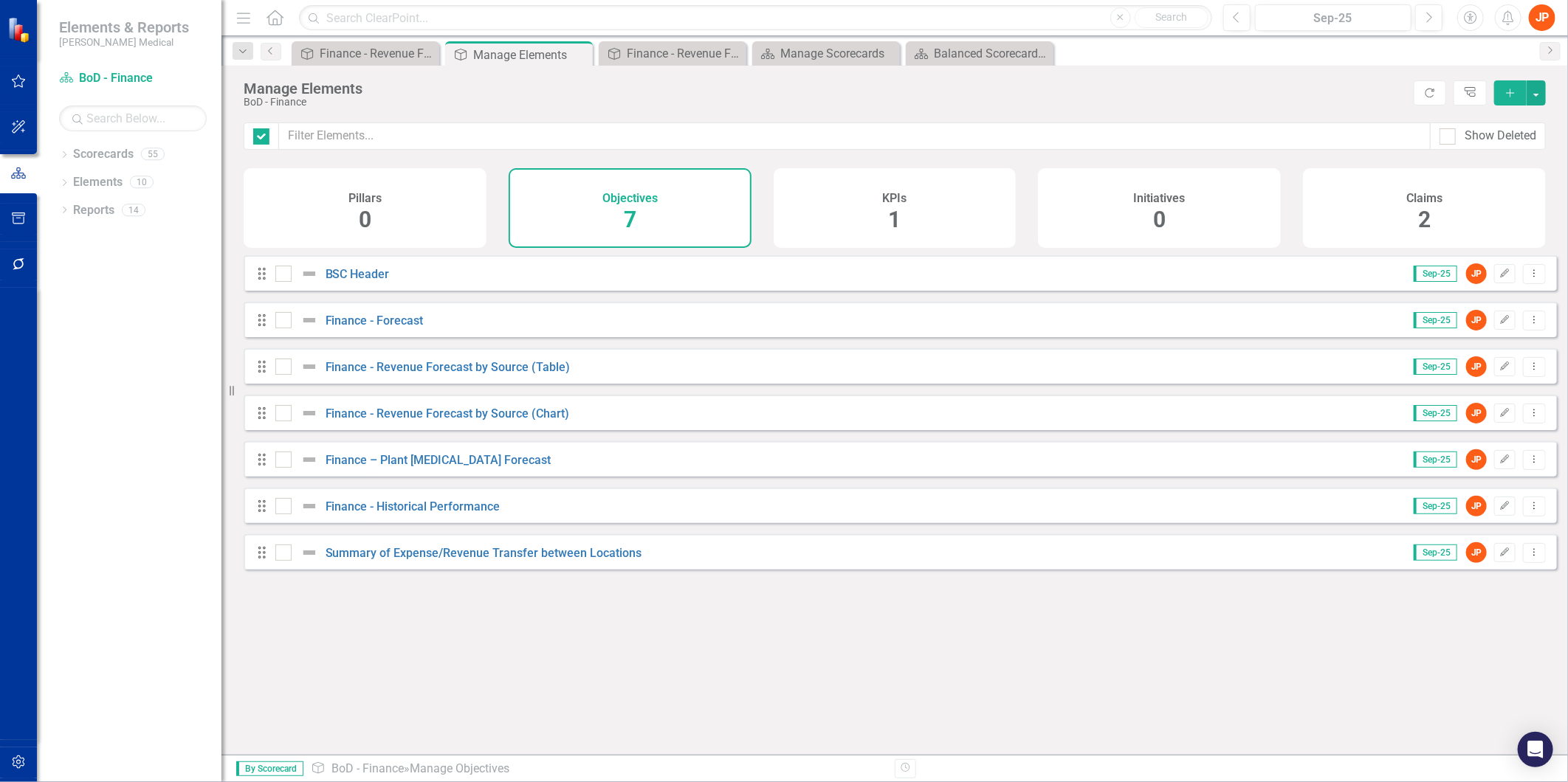
checkbox input "false"
click at [400, 374] on link "Finance - Revenue Forecast by Source (Table)" at bounding box center [448, 367] width 245 height 14
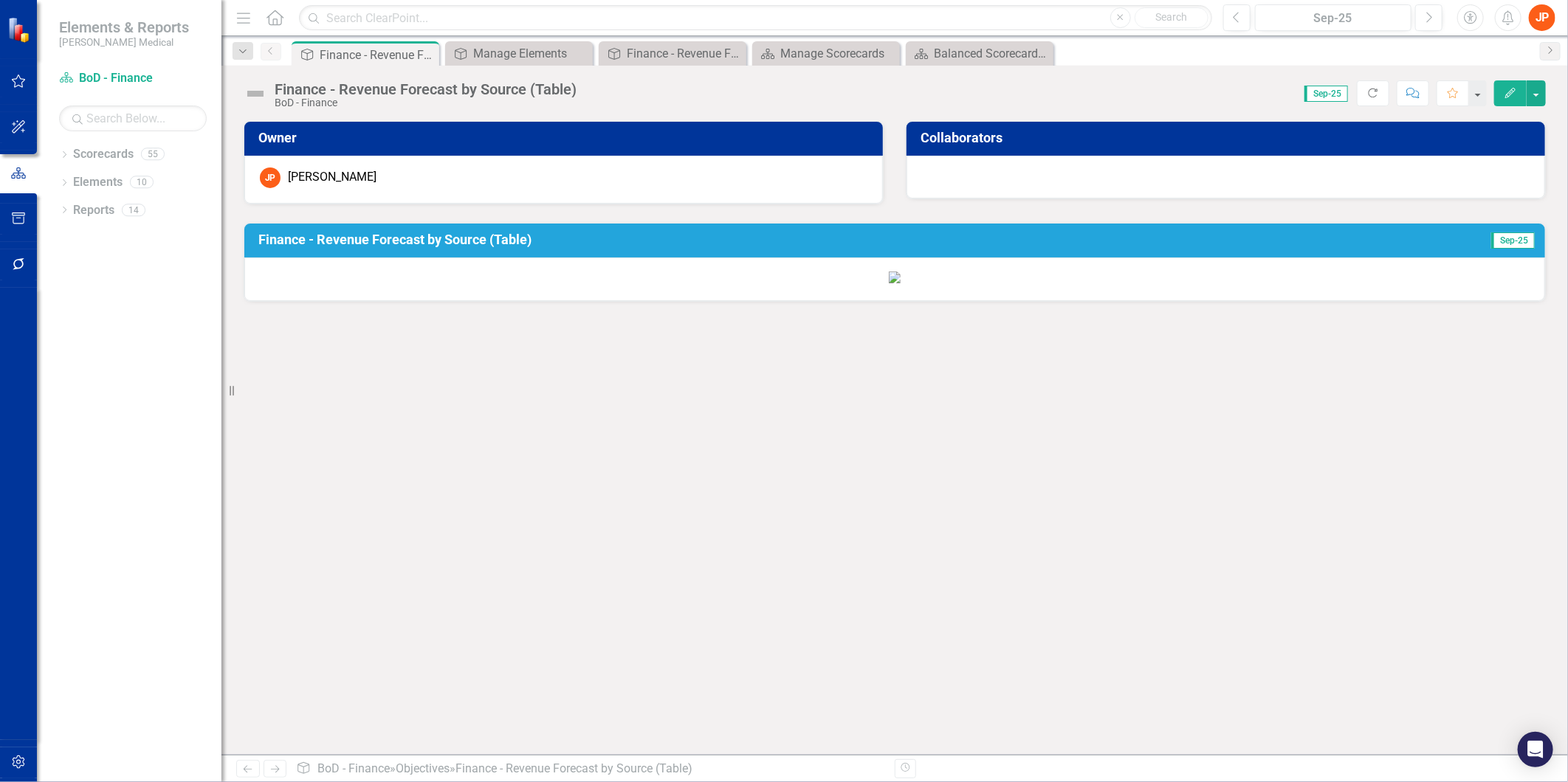
click at [400, 287] on p at bounding box center [894, 278] width 1269 height 17
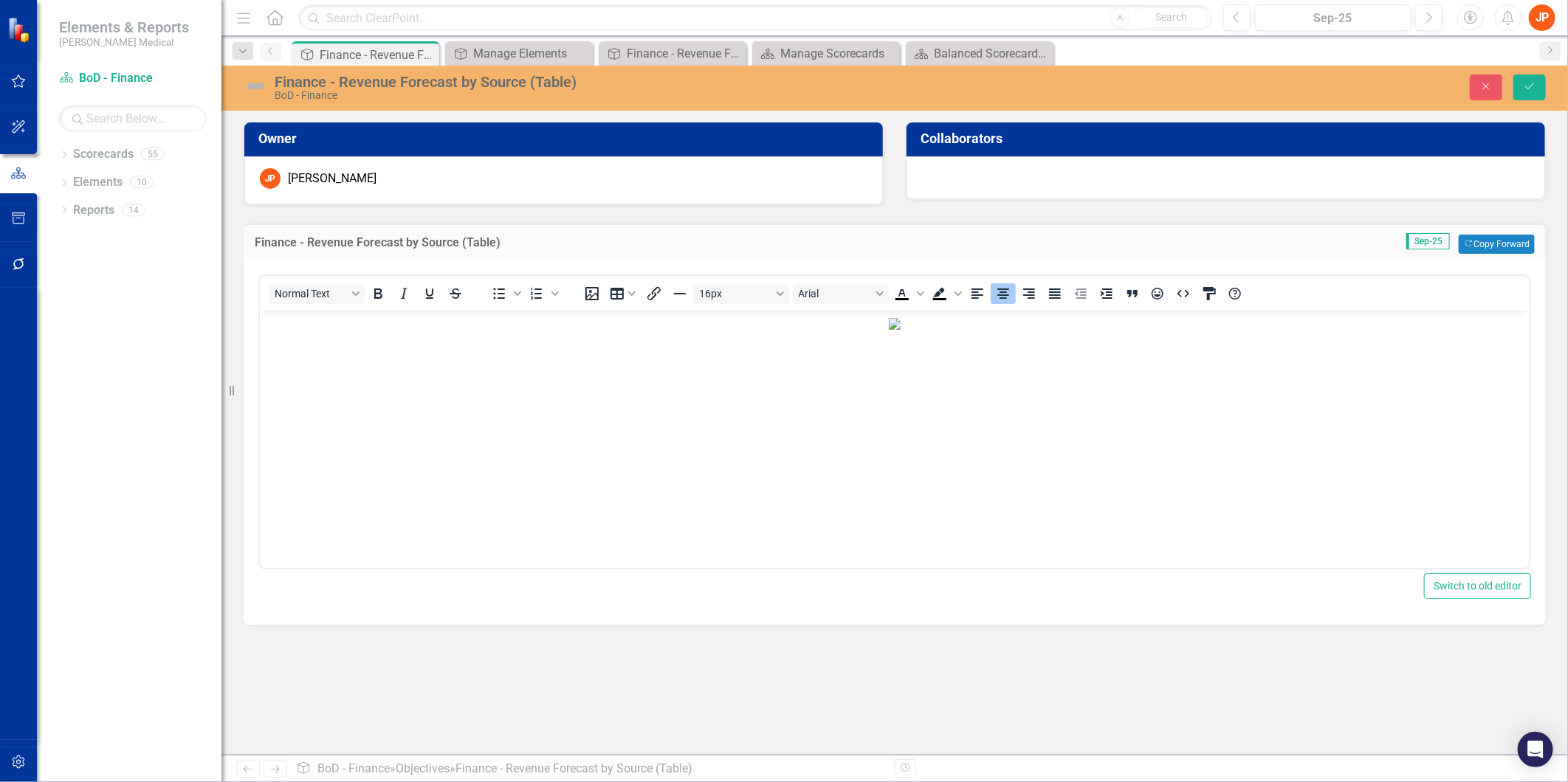
click at [436, 243] on h3 "Finance - Revenue Forecast by Source (Table)" at bounding box center [675, 242] width 841 height 13
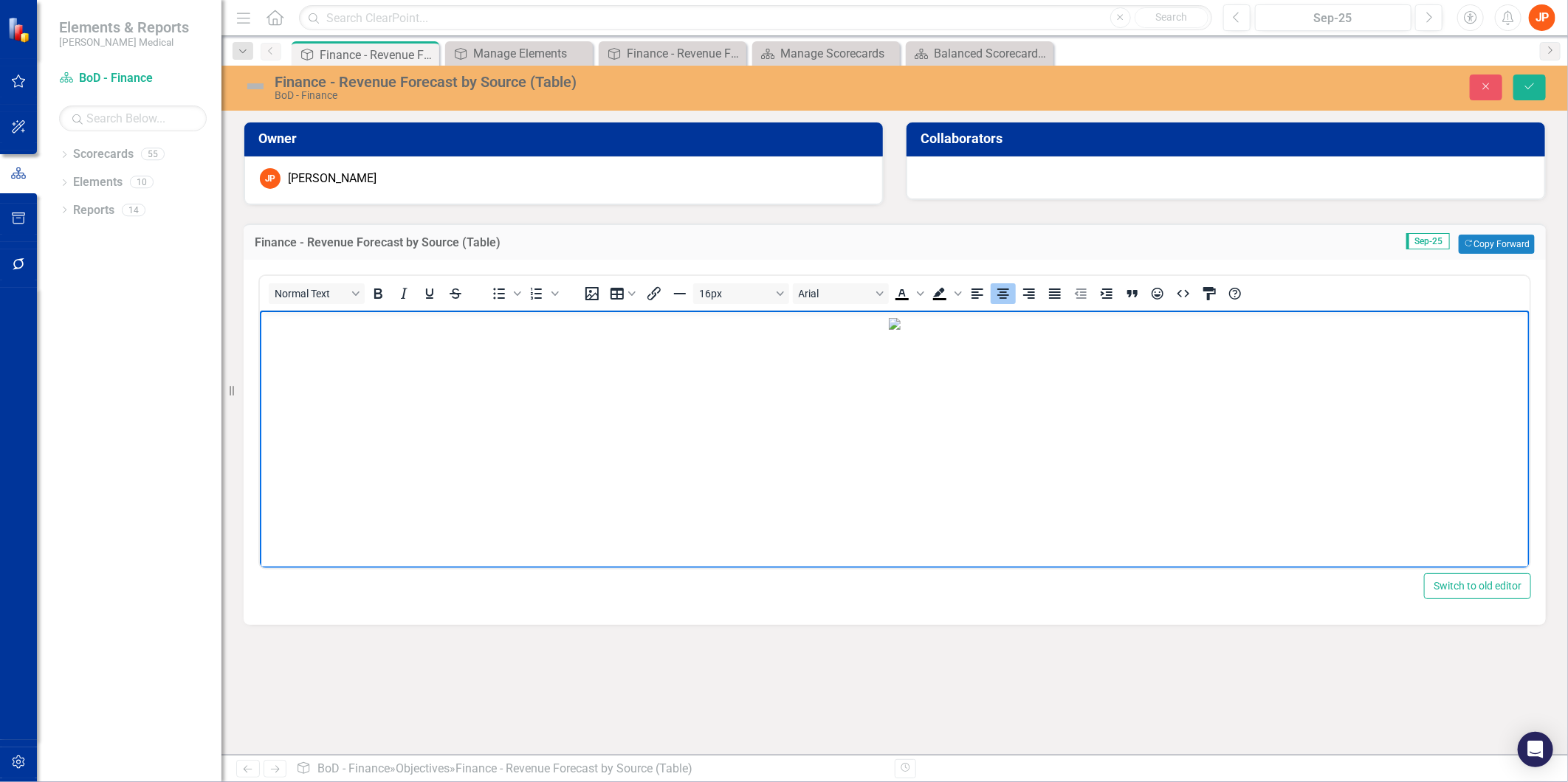
click at [900, 330] on img "Rich Text Area. Press ALT-0 for help." at bounding box center [894, 325] width 12 height 12
click at [304, 341] on body "Rich Text Area. Press ALT-0 for help." at bounding box center [893, 421] width 1269 height 221
click at [1001, 293] on icon "Align center" at bounding box center [1003, 294] width 12 height 10
click at [1529, 84] on icon "Save" at bounding box center [1529, 86] width 13 height 10
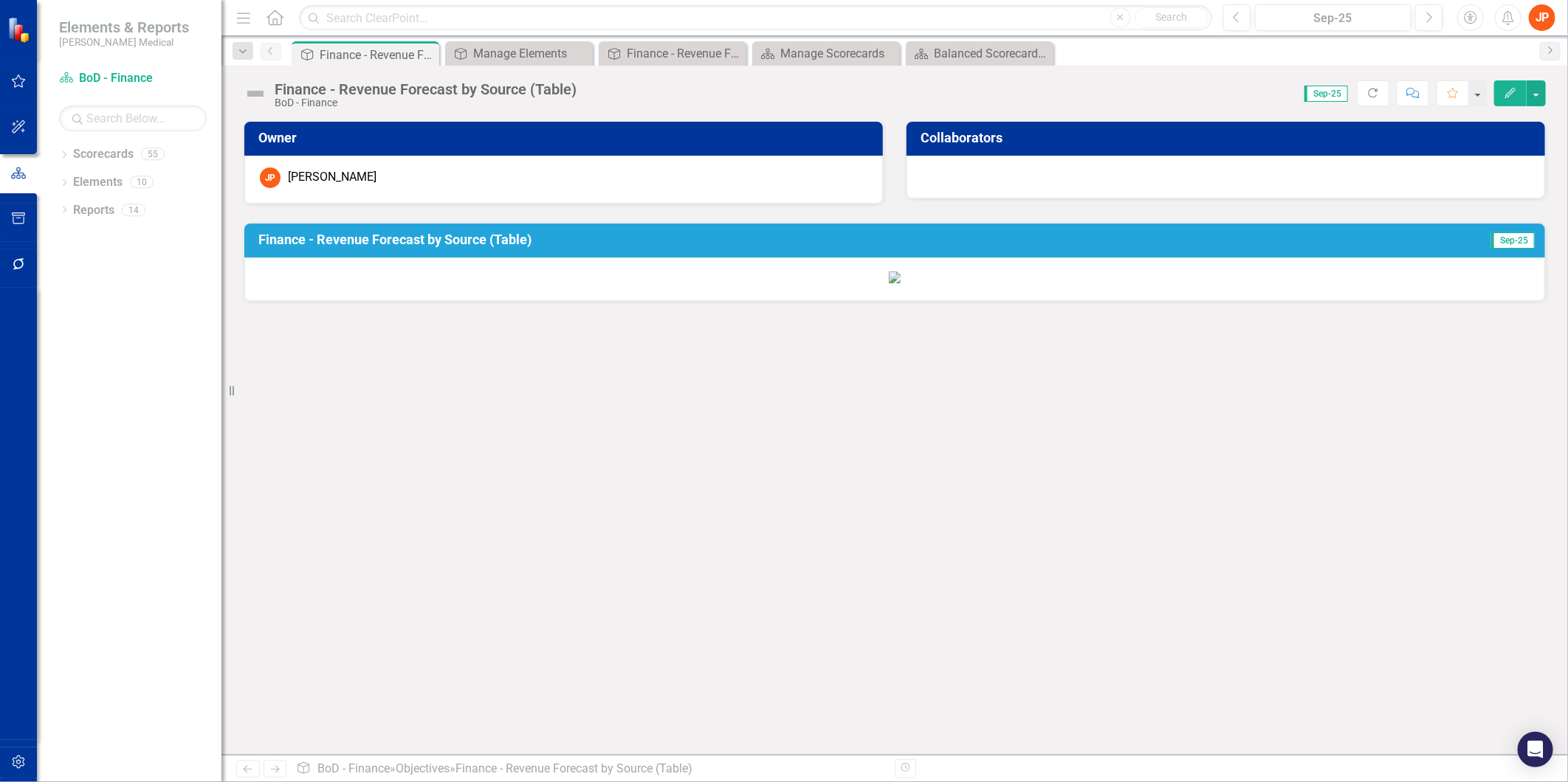
scroll to position [142, 0]
click at [733, 55] on icon "Close" at bounding box center [732, 54] width 15 height 12
click at [96, 183] on link "Elements" at bounding box center [98, 183] width 50 height 17
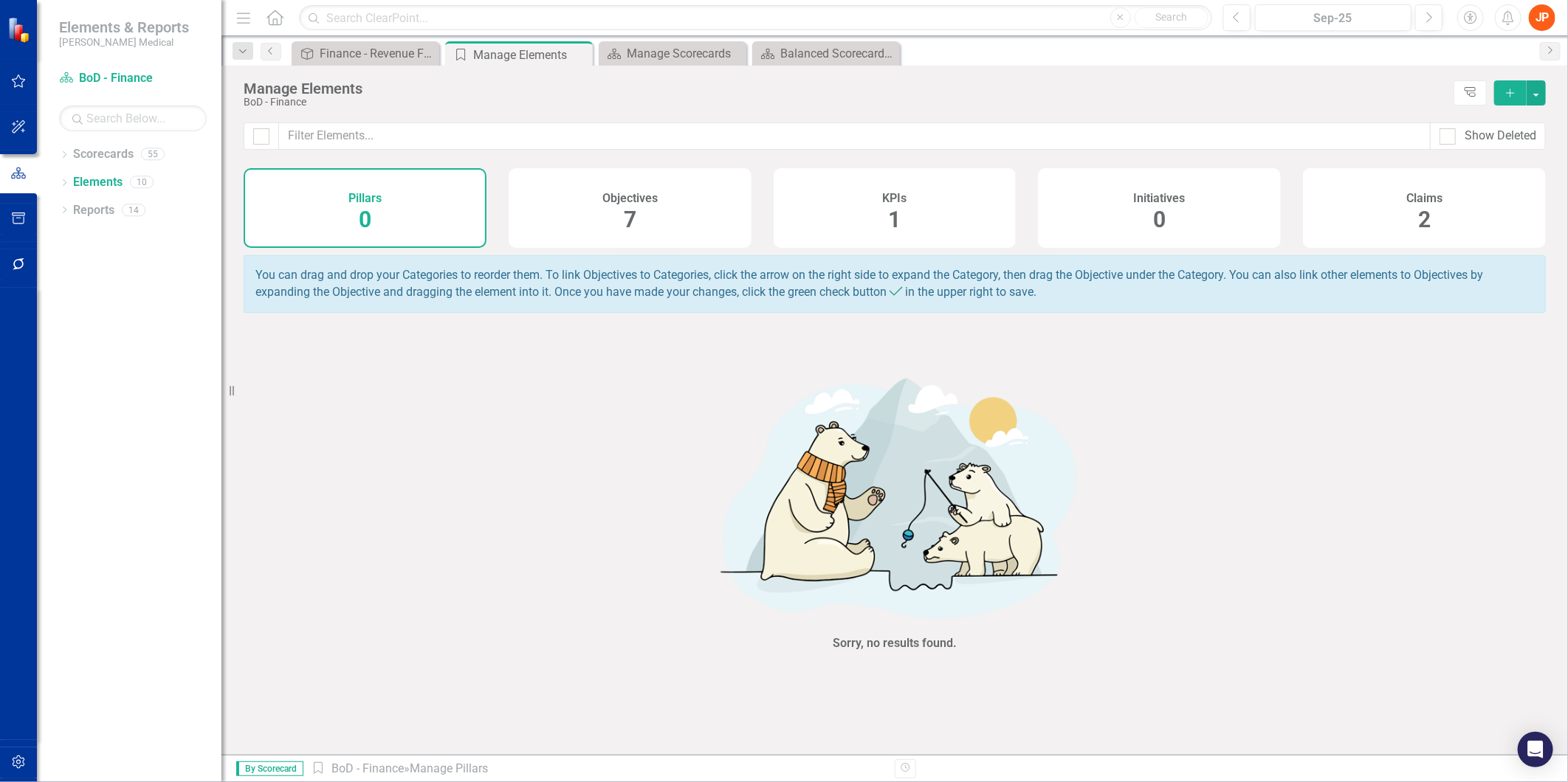
click at [624, 219] on span "7" at bounding box center [630, 219] width 13 height 26
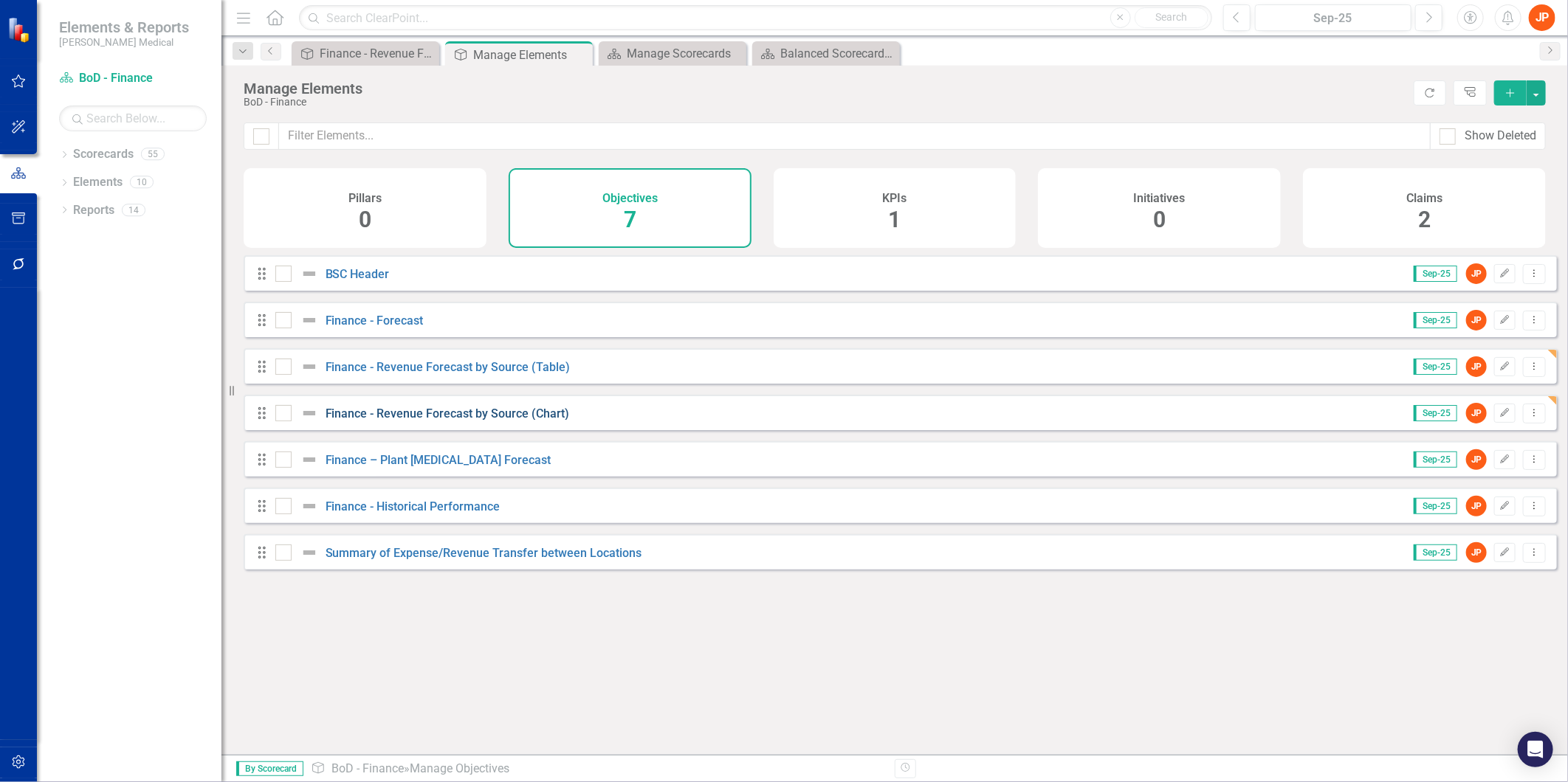
click at [433, 421] on link "Finance - Revenue Forecast by Source (Chart)" at bounding box center [448, 414] width 244 height 14
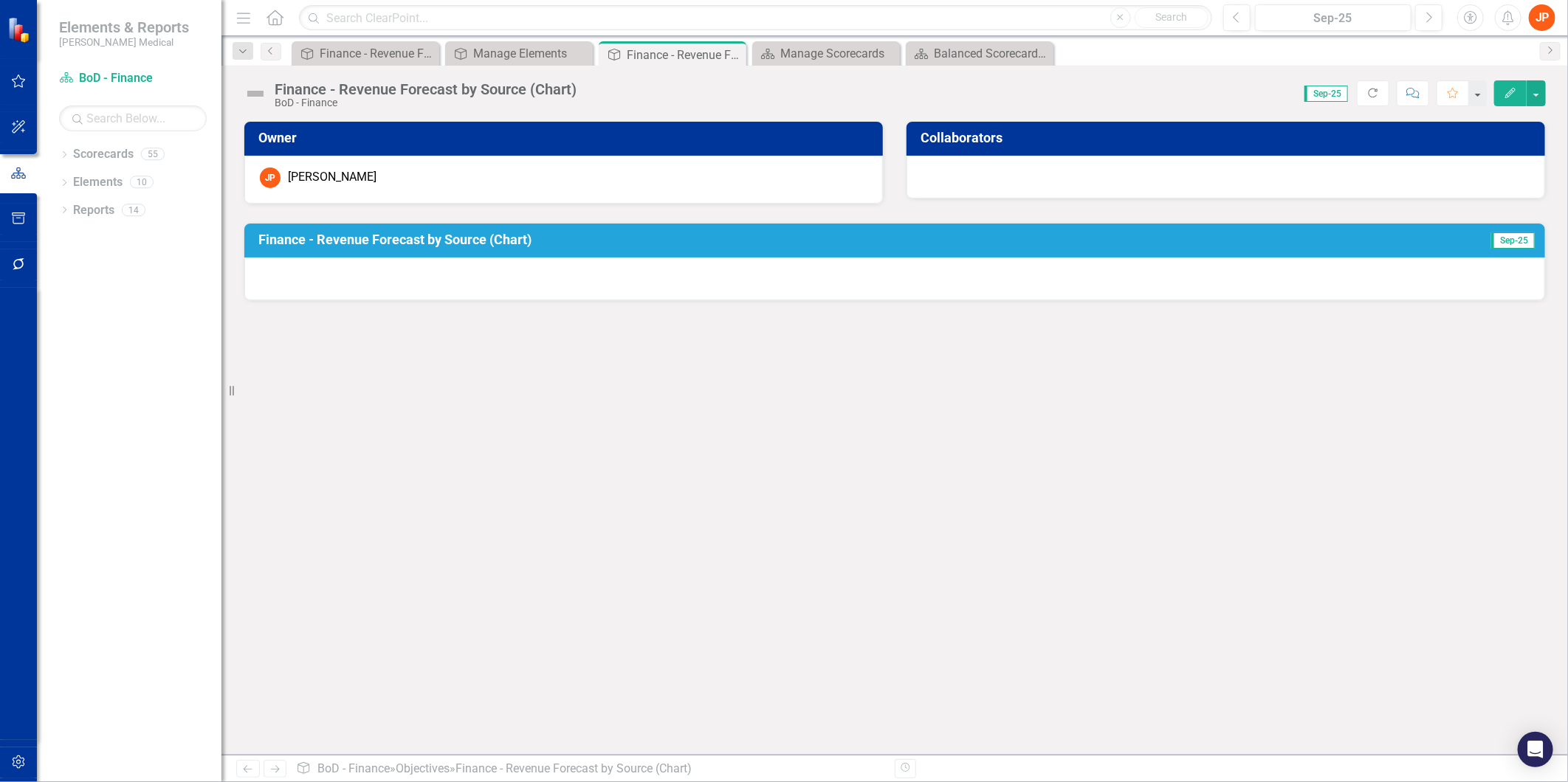
click at [543, 244] on h3 "Finance - Revenue Forecast by Source (Chart)" at bounding box center [806, 239] width 1097 height 15
click at [539, 240] on h3 "Finance - Revenue Forecast by Source (Chart)" at bounding box center [806, 239] width 1097 height 15
click at [538, 239] on h3 "Finance - Revenue Forecast by Source (Chart)" at bounding box center [806, 239] width 1097 height 15
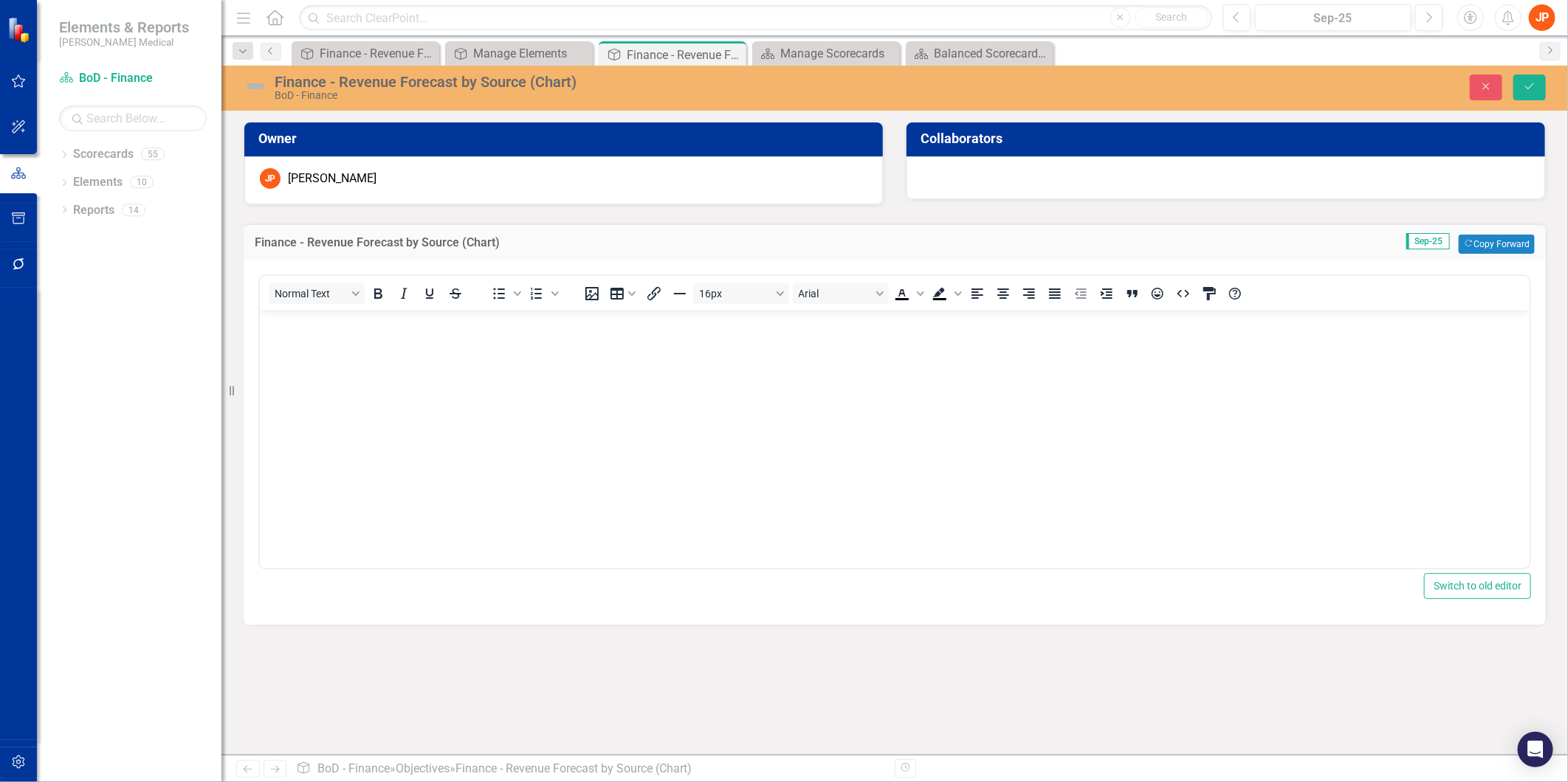
click at [382, 367] on body "Rich Text Area. Press ALT-0 for help." at bounding box center [893, 421] width 1269 height 221
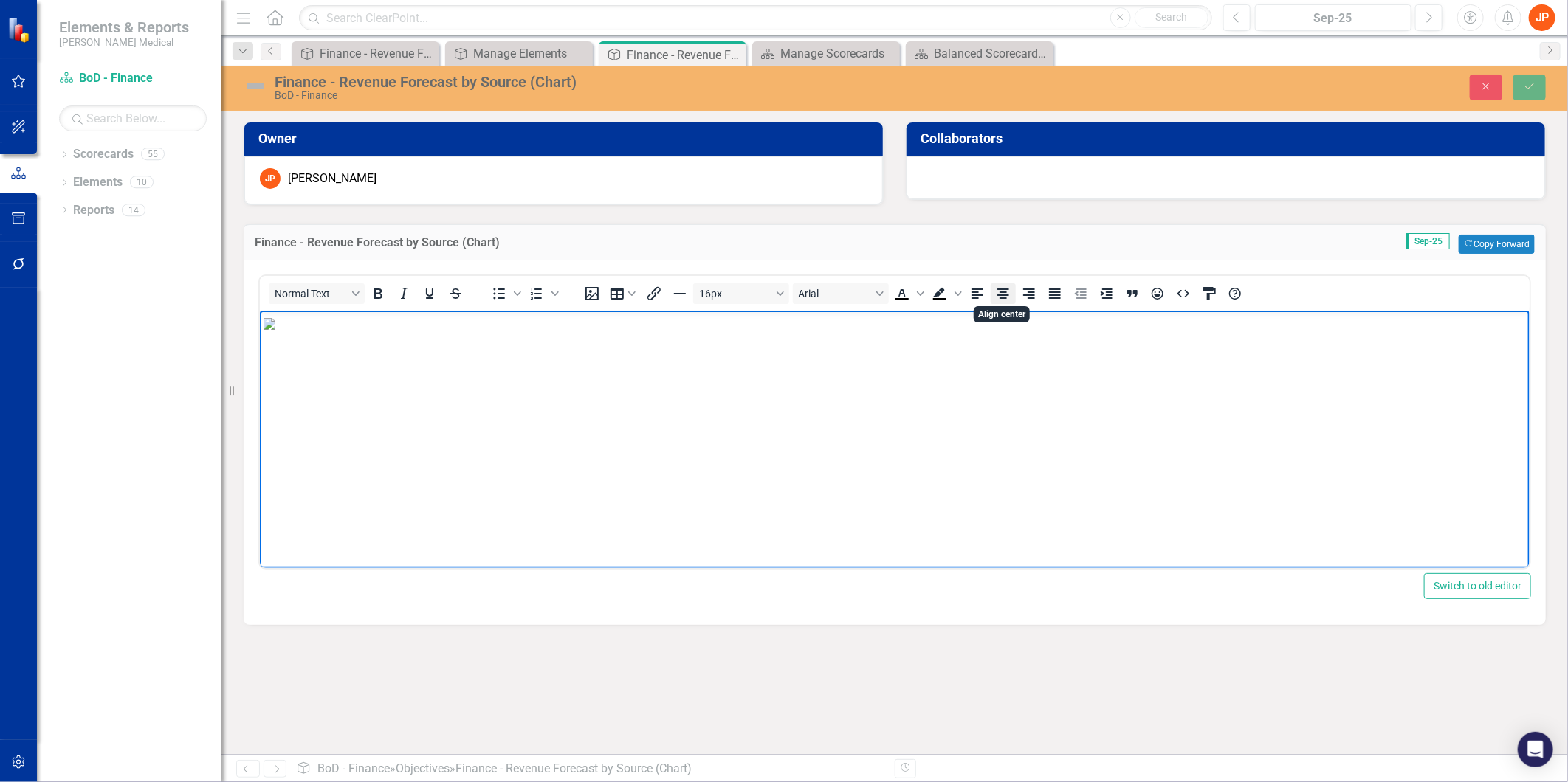
click at [1004, 296] on icon "Align center" at bounding box center [1003, 294] width 12 height 10
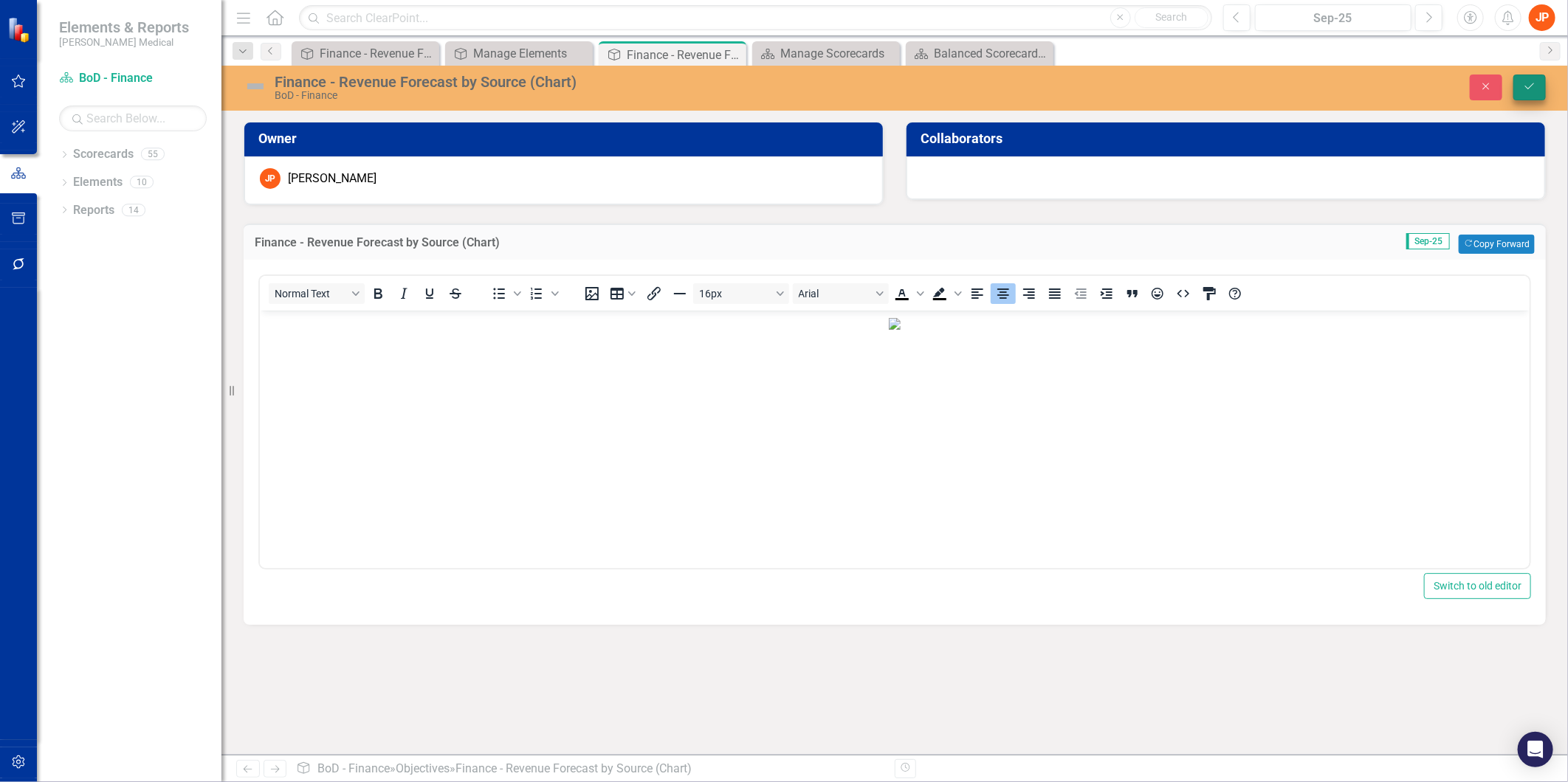
click at [1532, 83] on icon "Save" at bounding box center [1529, 86] width 13 height 10
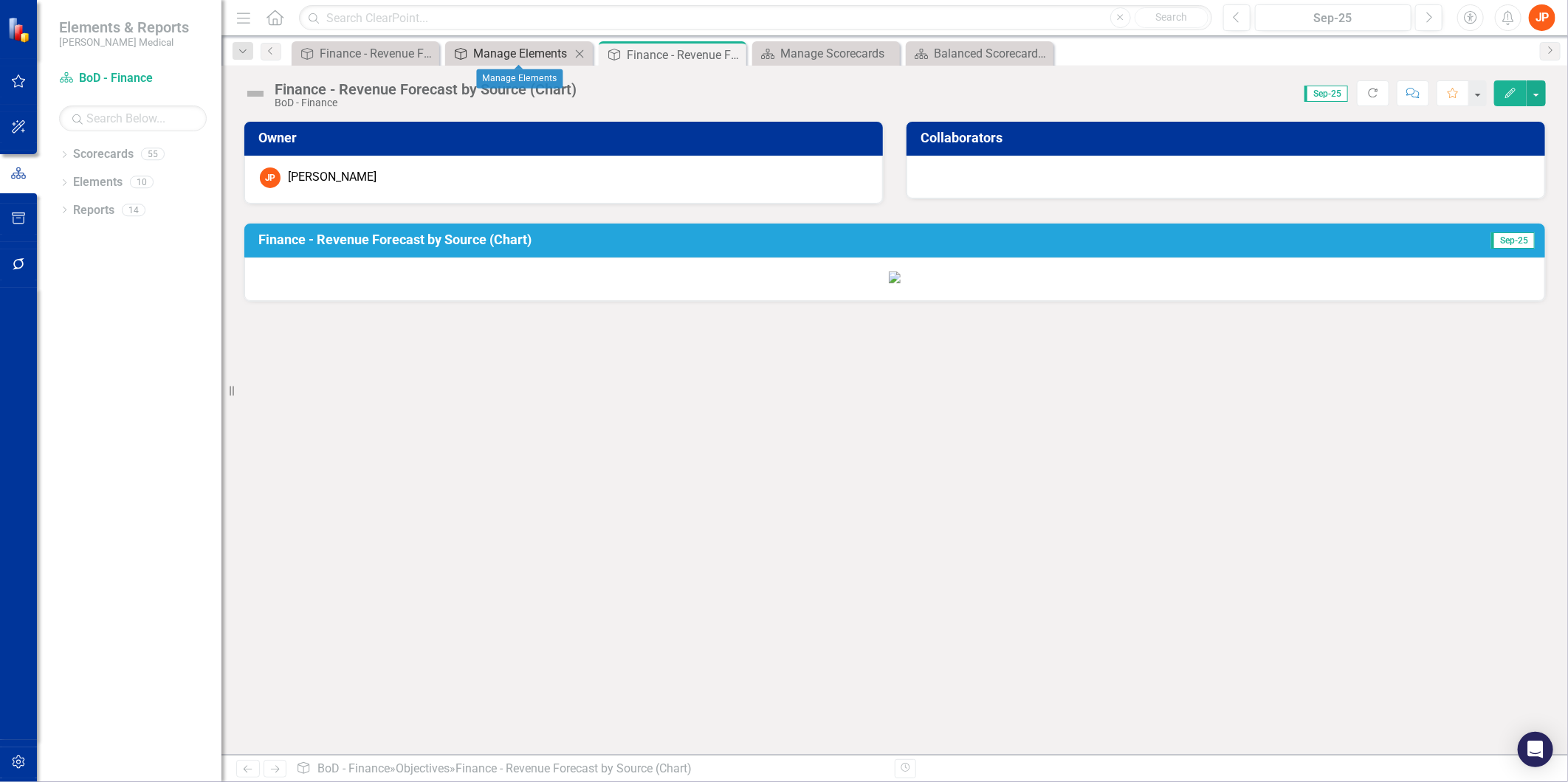
click at [536, 56] on div "Manage Elements" at bounding box center [522, 54] width 97 height 19
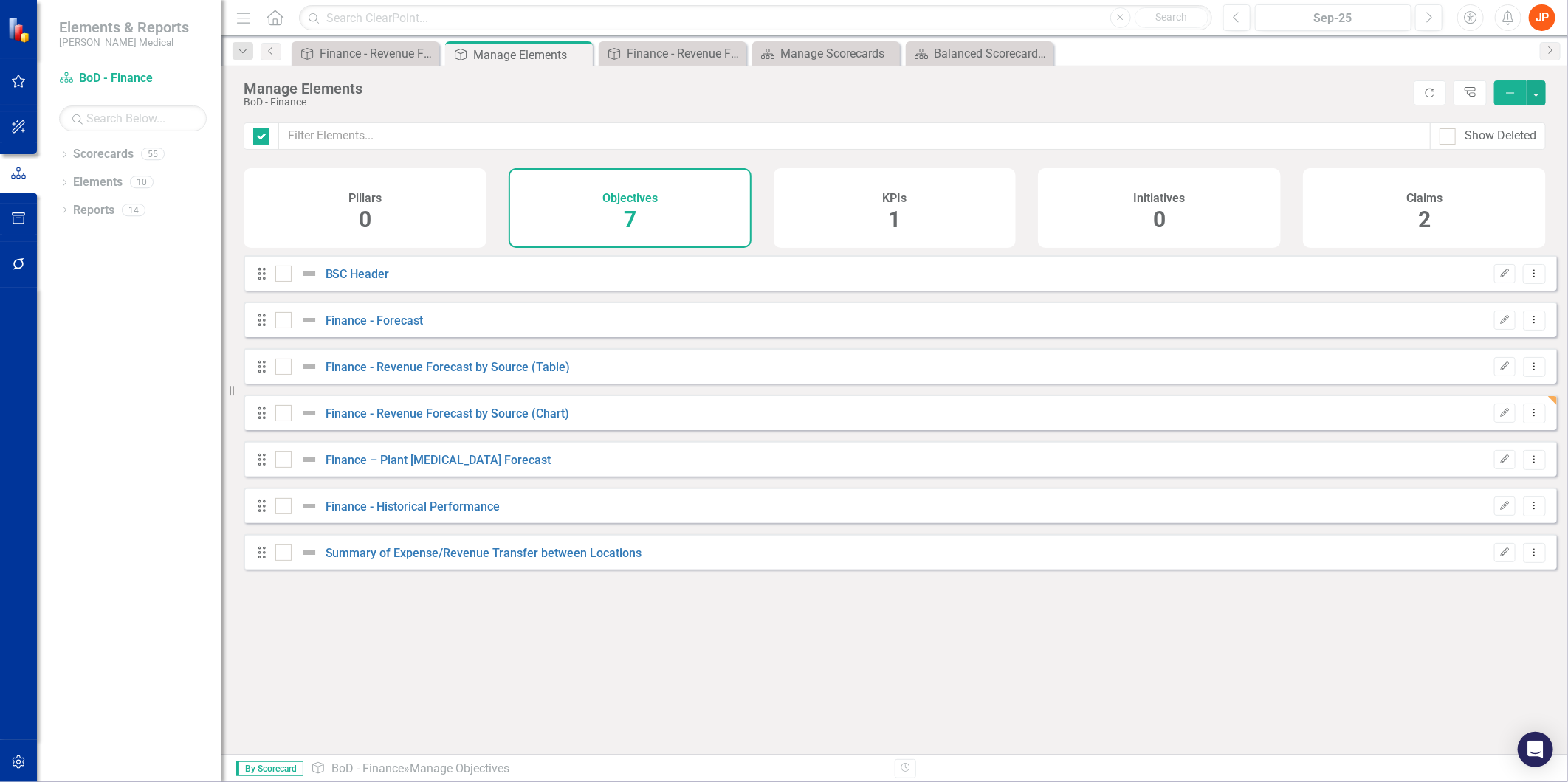
checkbox input "false"
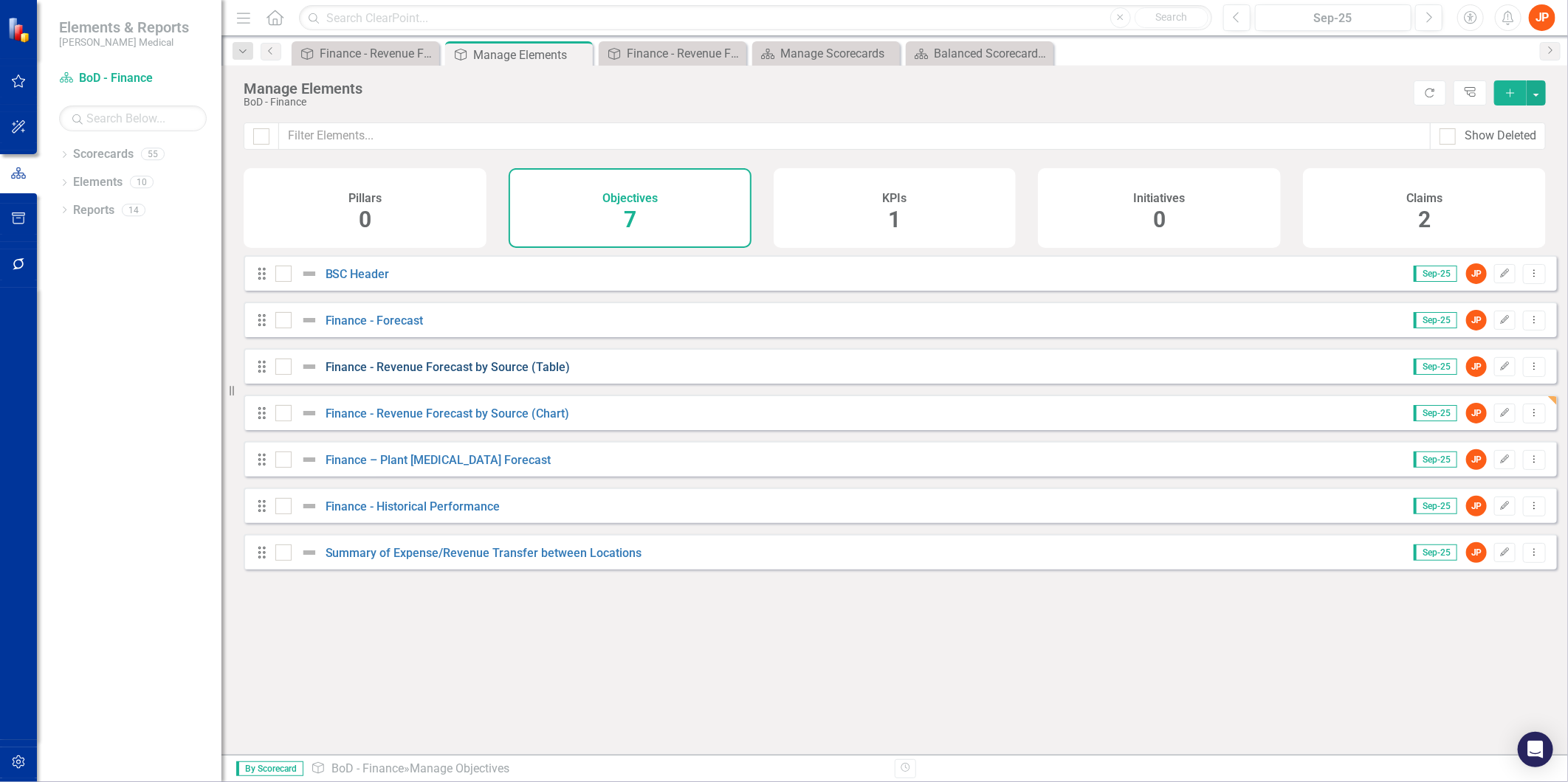
click at [396, 374] on link "Finance - Revenue Forecast by Source (Table)" at bounding box center [448, 367] width 245 height 14
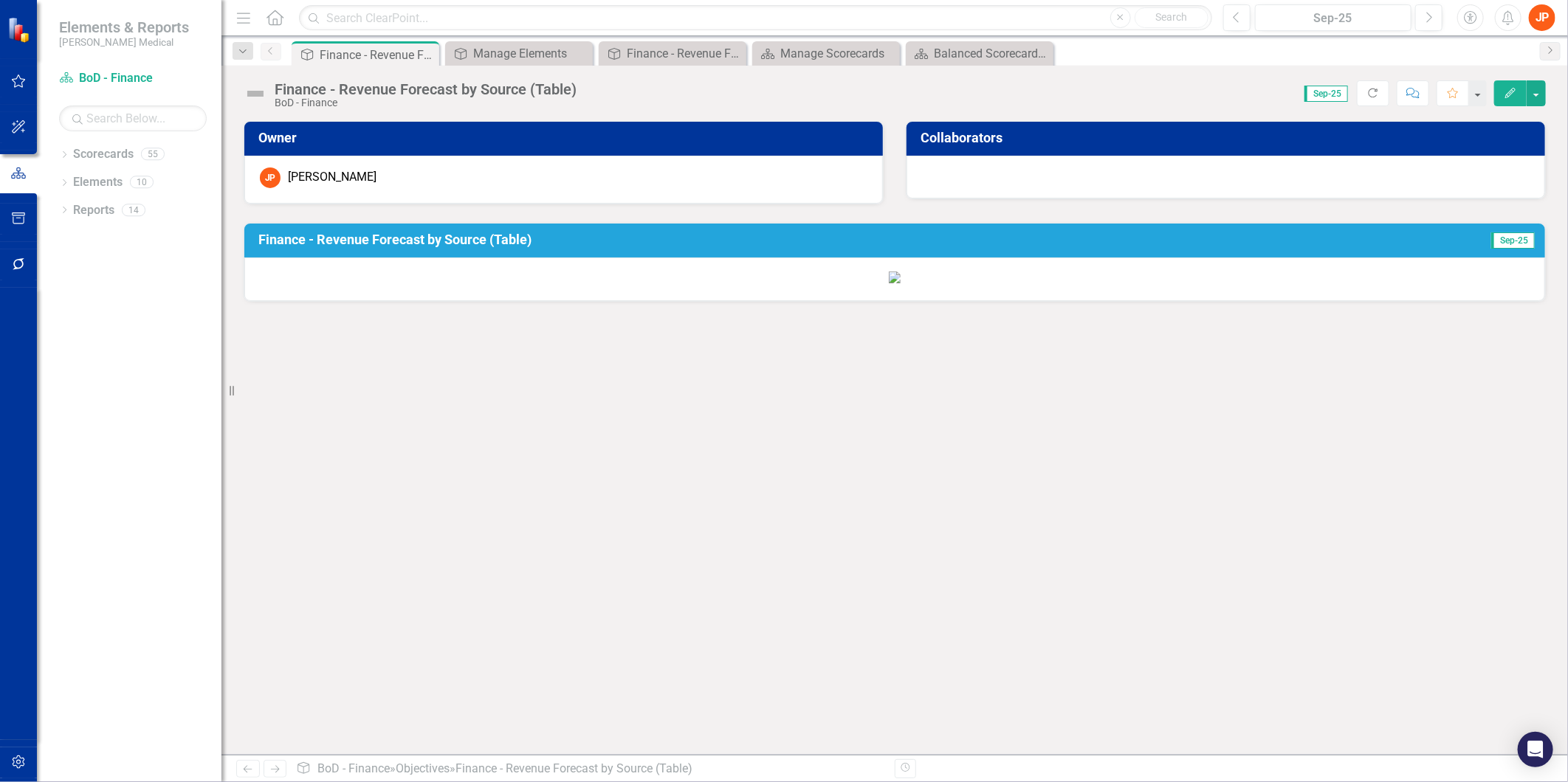
scroll to position [142, 0]
